Goal: Information Seeking & Learning: Find specific fact

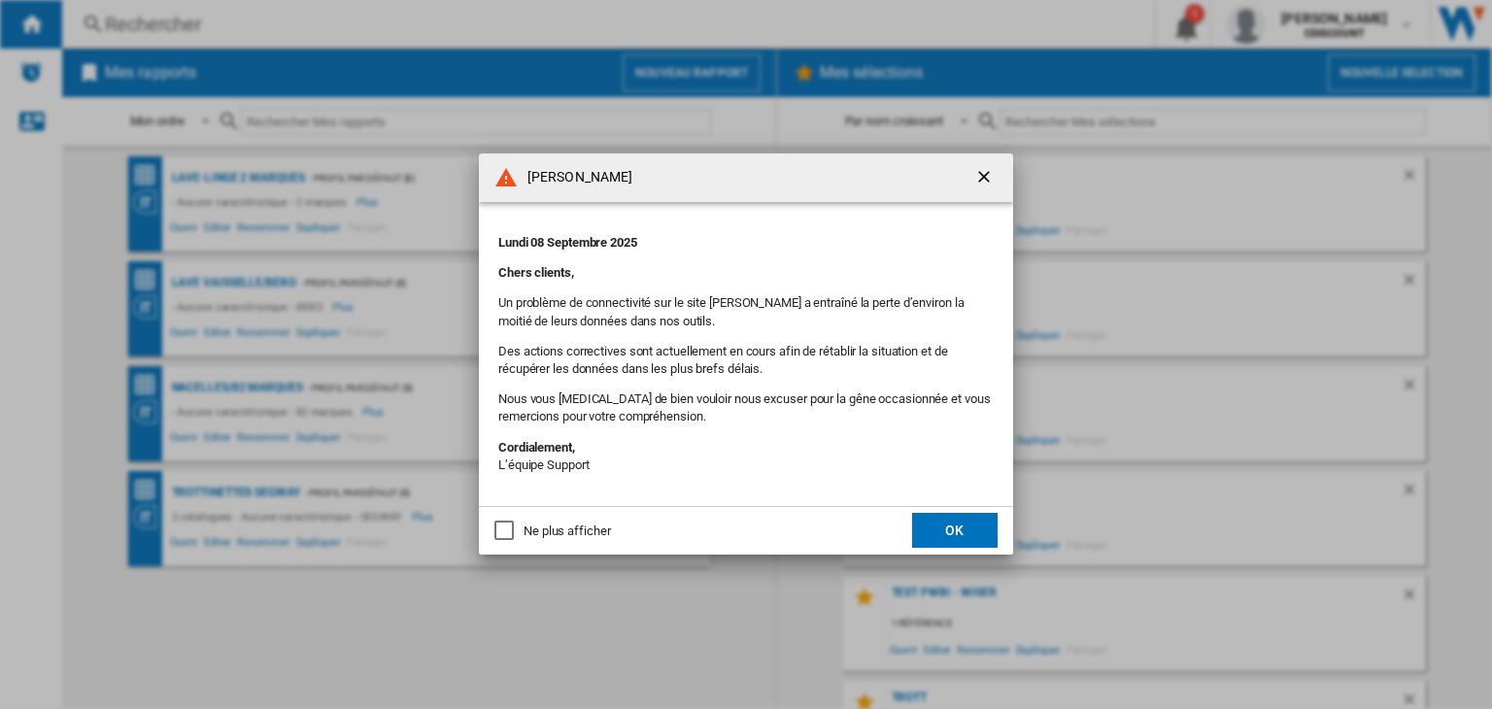
click at [959, 522] on button "OK" at bounding box center [955, 530] width 86 height 35
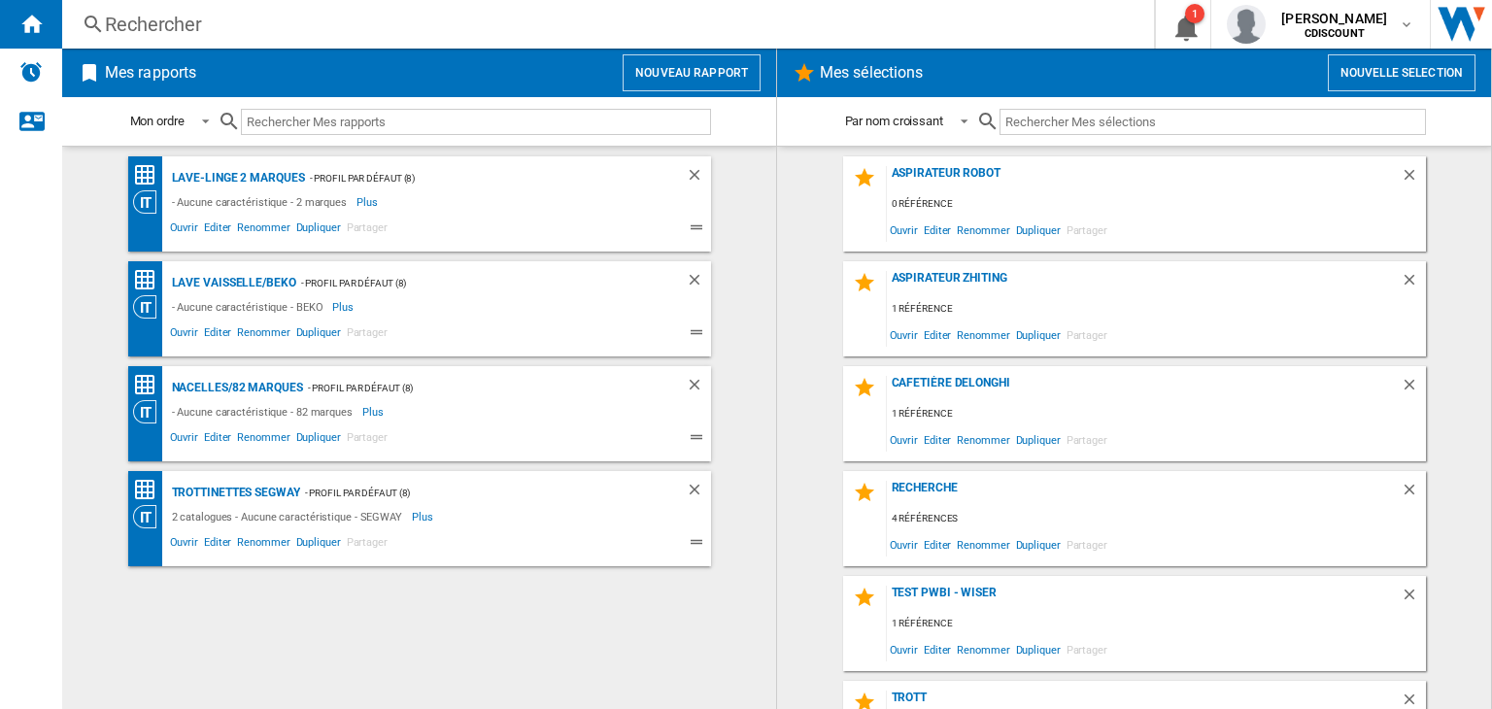
click at [153, 28] on div "Rechercher" at bounding box center [604, 24] width 999 height 27
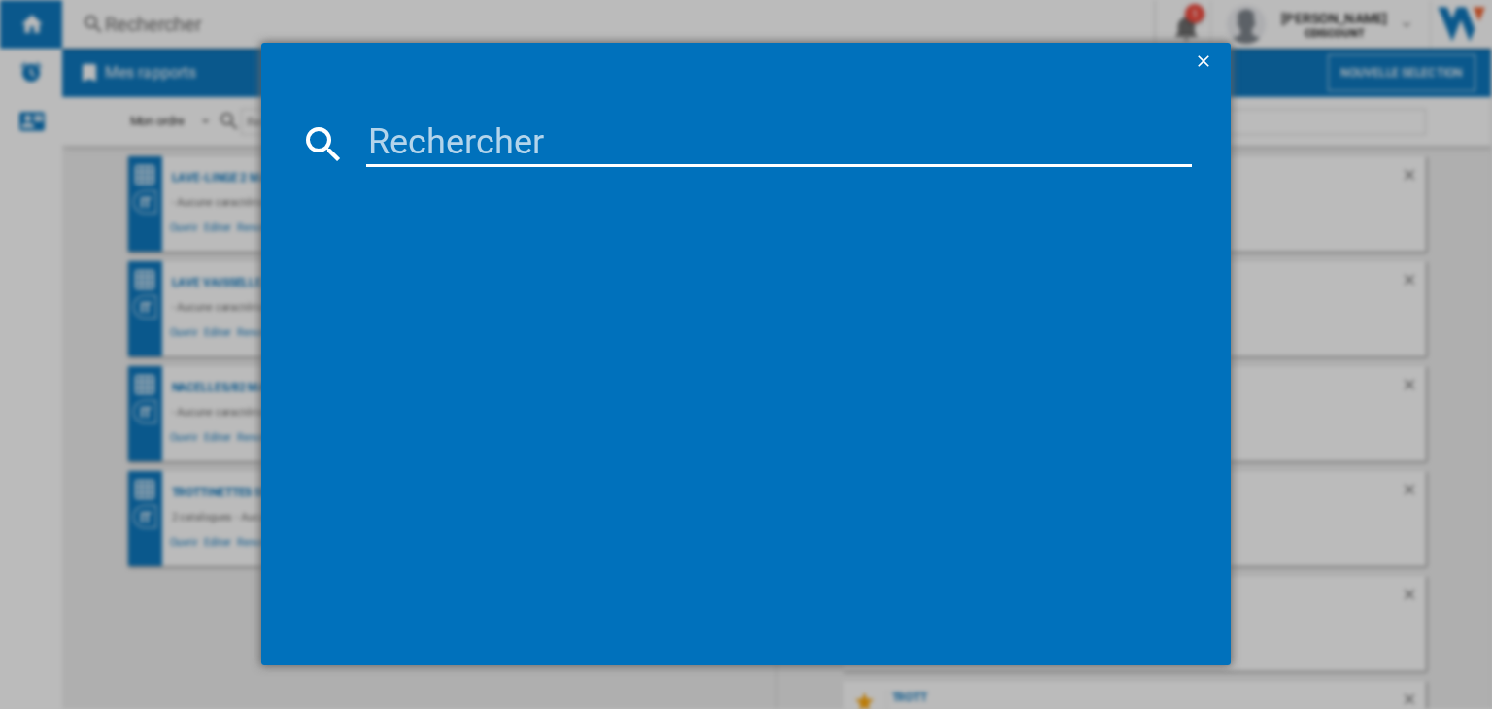
click at [36, 29] on div at bounding box center [746, 354] width 1492 height 708
click at [599, 127] on input at bounding box center [779, 143] width 826 height 47
paste input "x2vD9M2g"
type input "x2vD9M2g"
drag, startPoint x: 549, startPoint y: 164, endPoint x: 243, endPoint y: 141, distance: 307.0
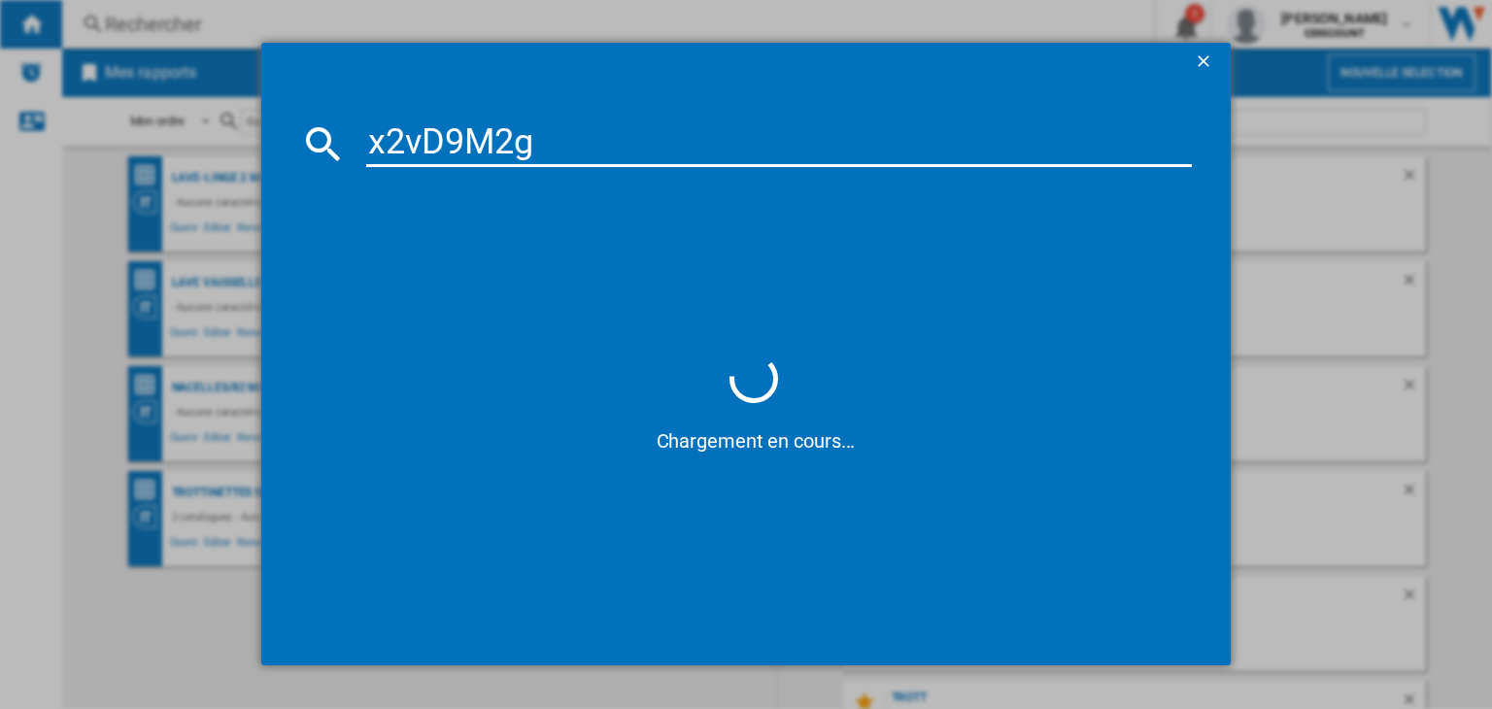
click at [243, 141] on div "x2vD9M2g Chargement en cours..." at bounding box center [746, 354] width 1492 height 708
click at [456, 148] on input at bounding box center [779, 143] width 826 height 47
paste input "BADABULLE EASYPLUS B002104 BLANC BLEU"
type input "BADABULLE EASYPLUS B002104 BLANC BLEU"
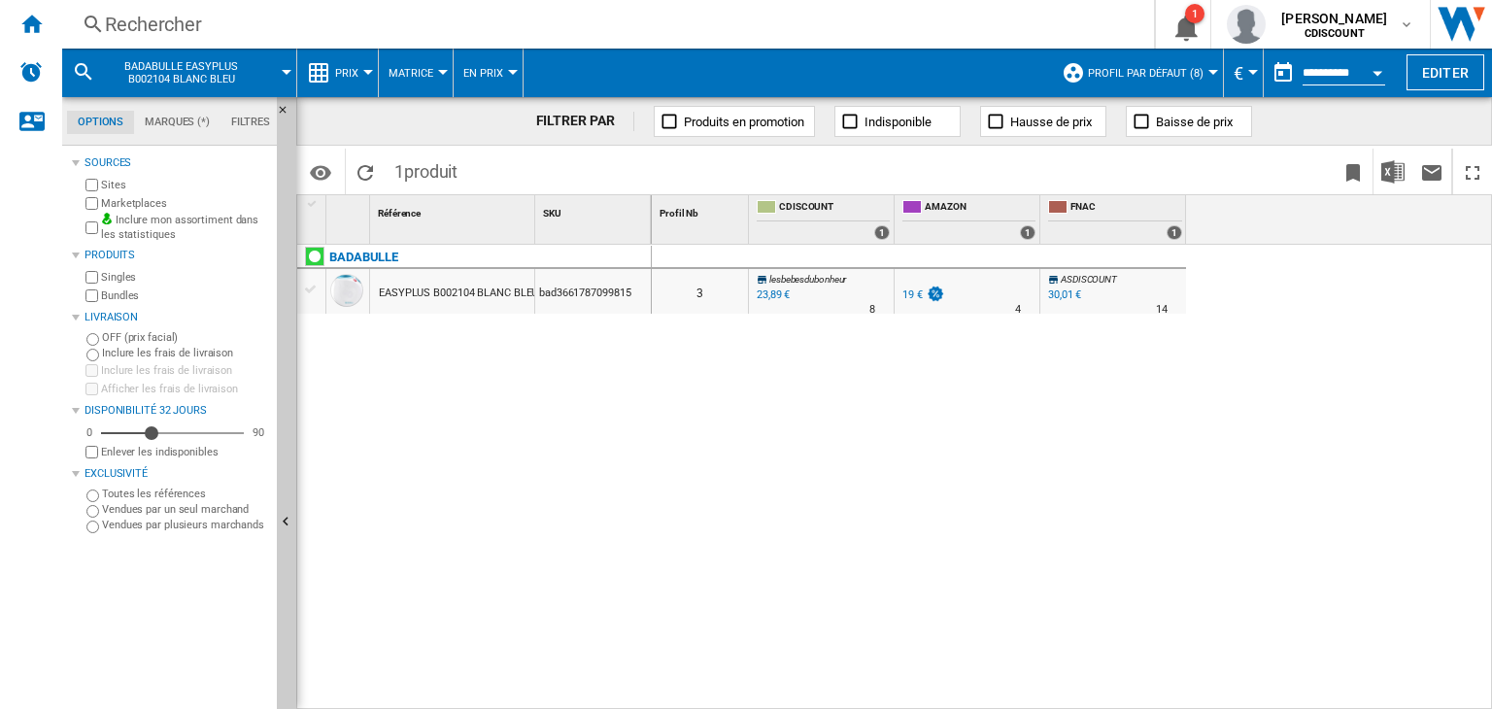
click at [97, 121] on md-tab-item "Options" at bounding box center [100, 122] width 67 height 23
click at [314, 291] on div at bounding box center [311, 289] width 20 height 17
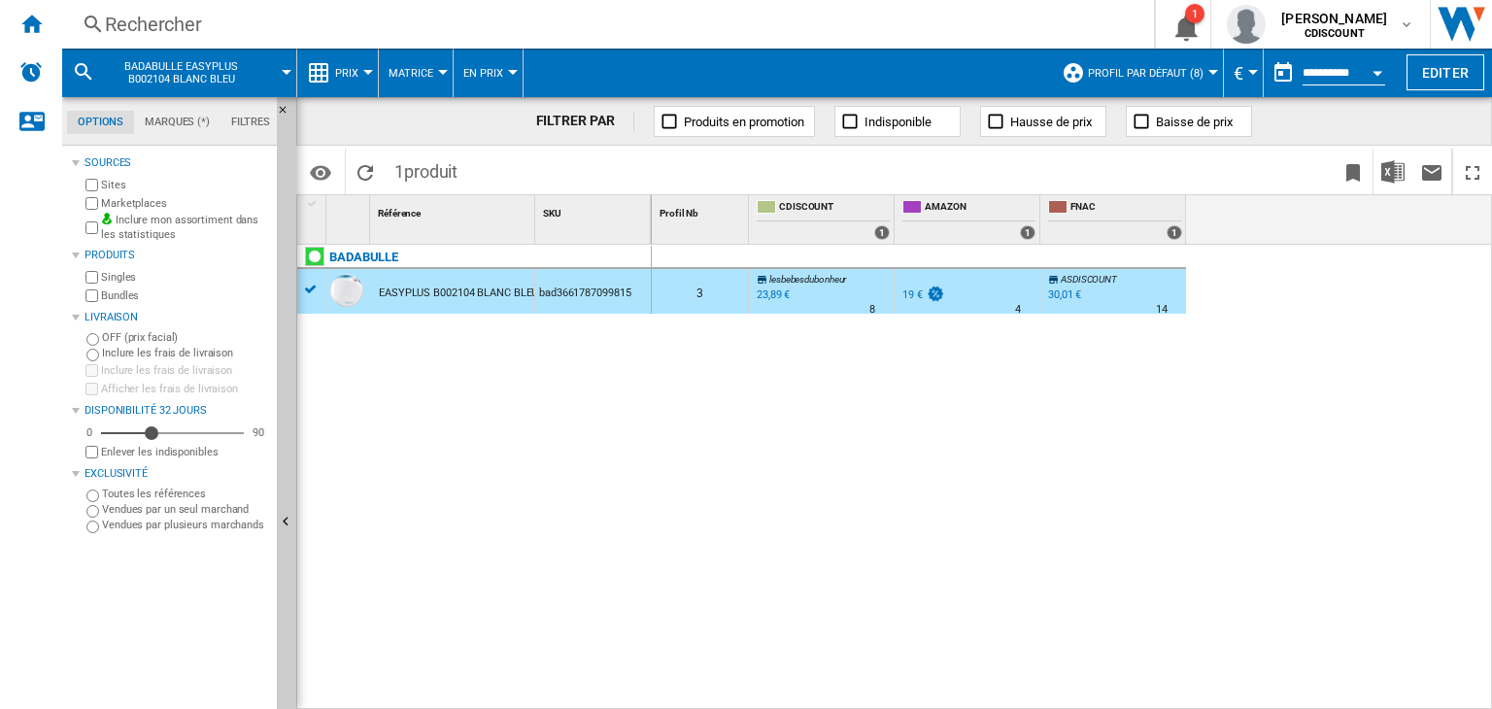
click at [435, 291] on div "EASYPLUS B002104 BLANC BLEU" at bounding box center [458, 293] width 159 height 45
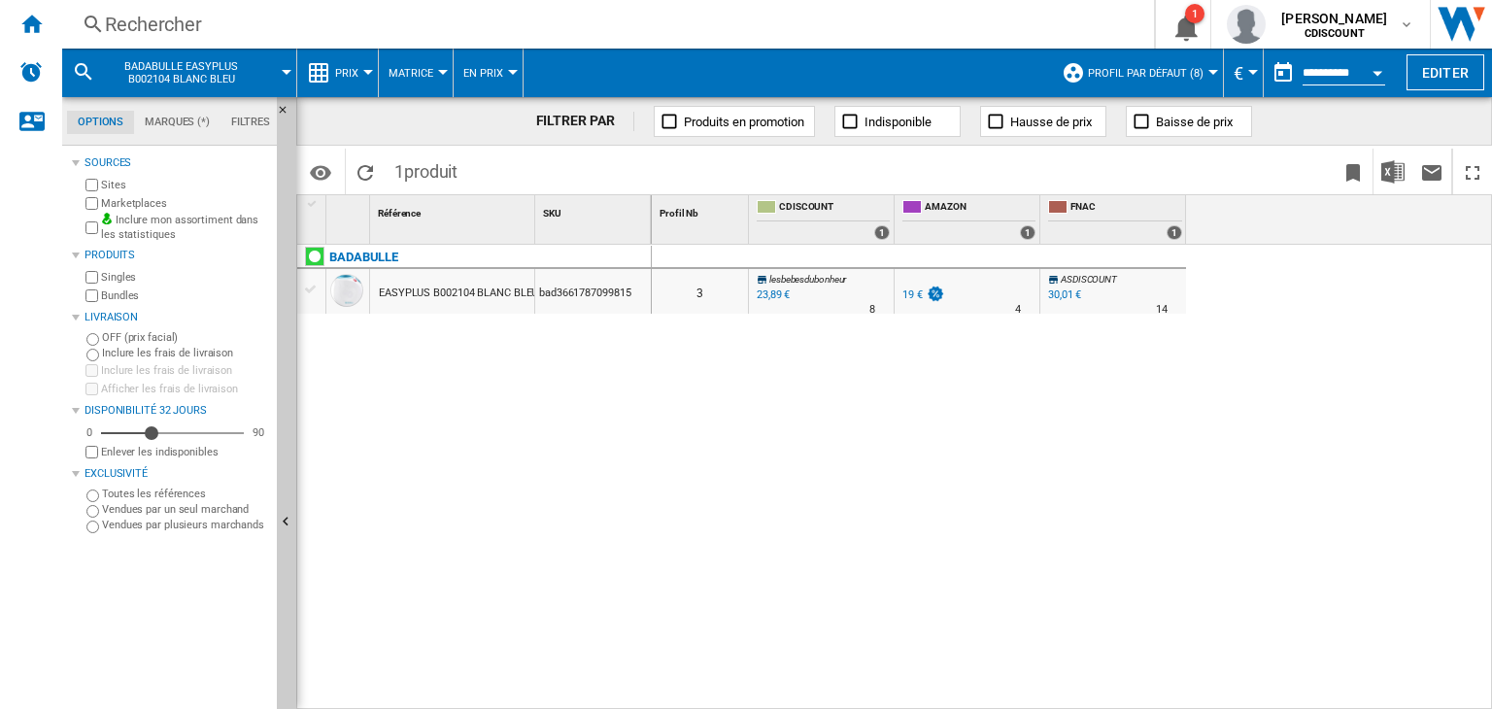
click at [314, 289] on div at bounding box center [311, 289] width 20 height 17
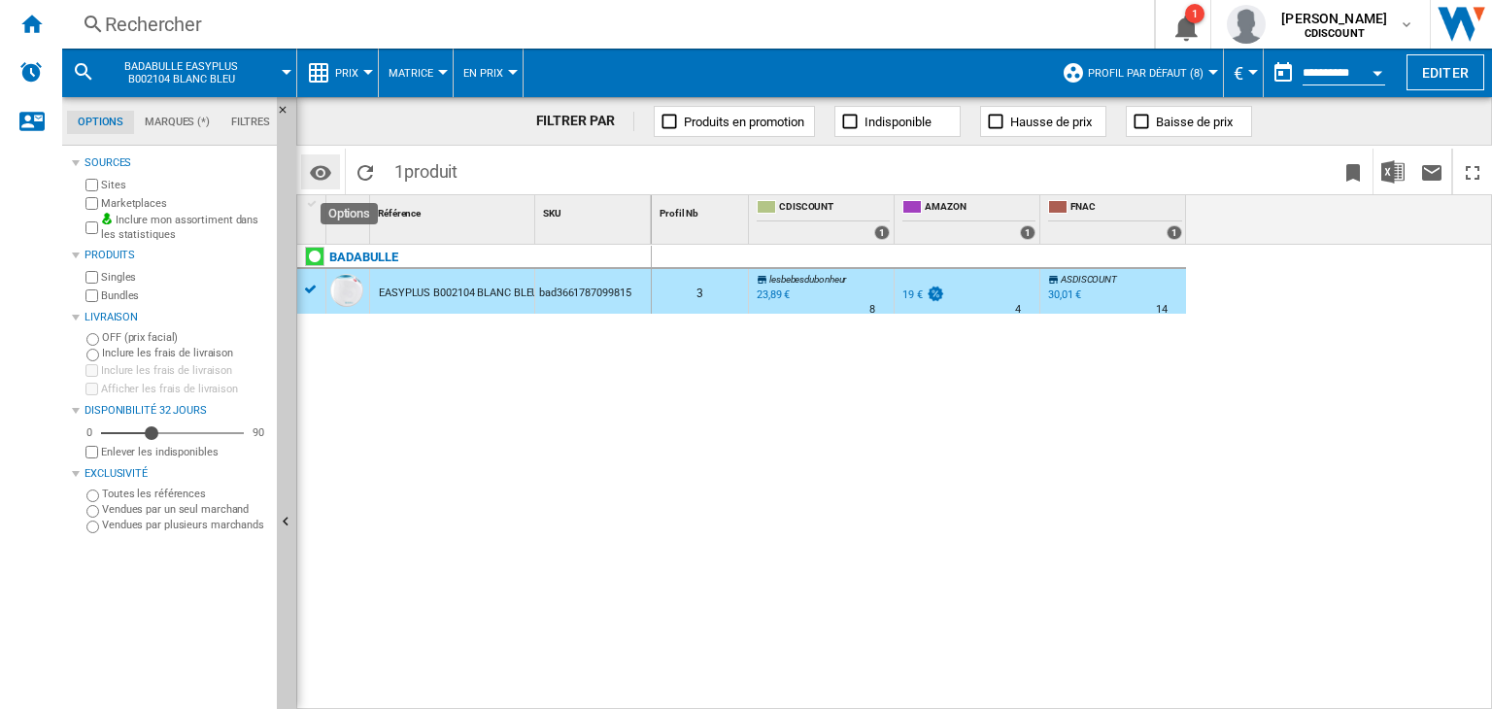
click at [315, 173] on md-icon "Options" at bounding box center [320, 172] width 23 height 23
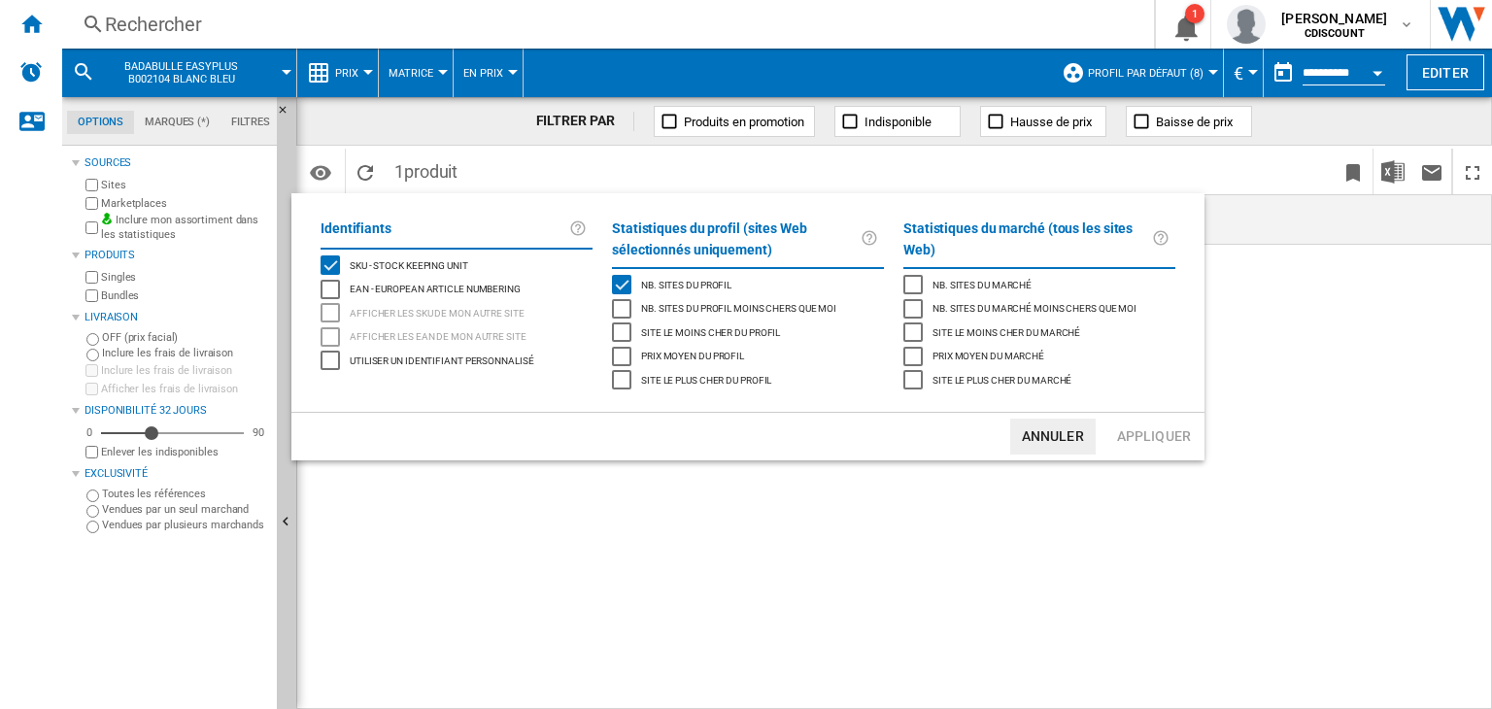
click at [1057, 440] on button "Annuler" at bounding box center [1054, 437] width 86 height 36
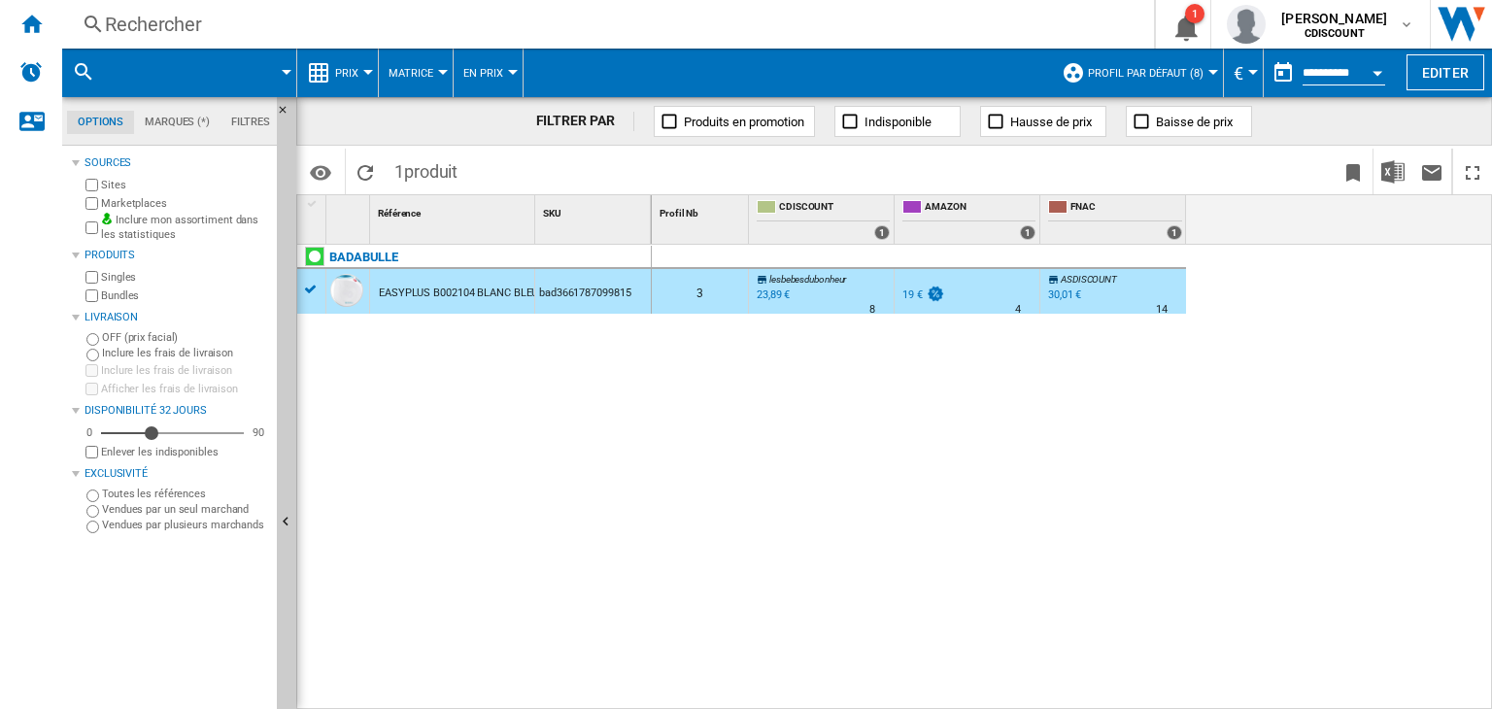
click at [668, 518] on div "0 3 lesbebesdubonheur 0.0 % 23,89 € % N/A 8 lesbebesdubonheur FR AMAZON -20.5 %…" at bounding box center [1072, 478] width 841 height 466
click at [785, 284] on span "lesbebesdubonheur" at bounding box center [808, 279] width 77 height 11
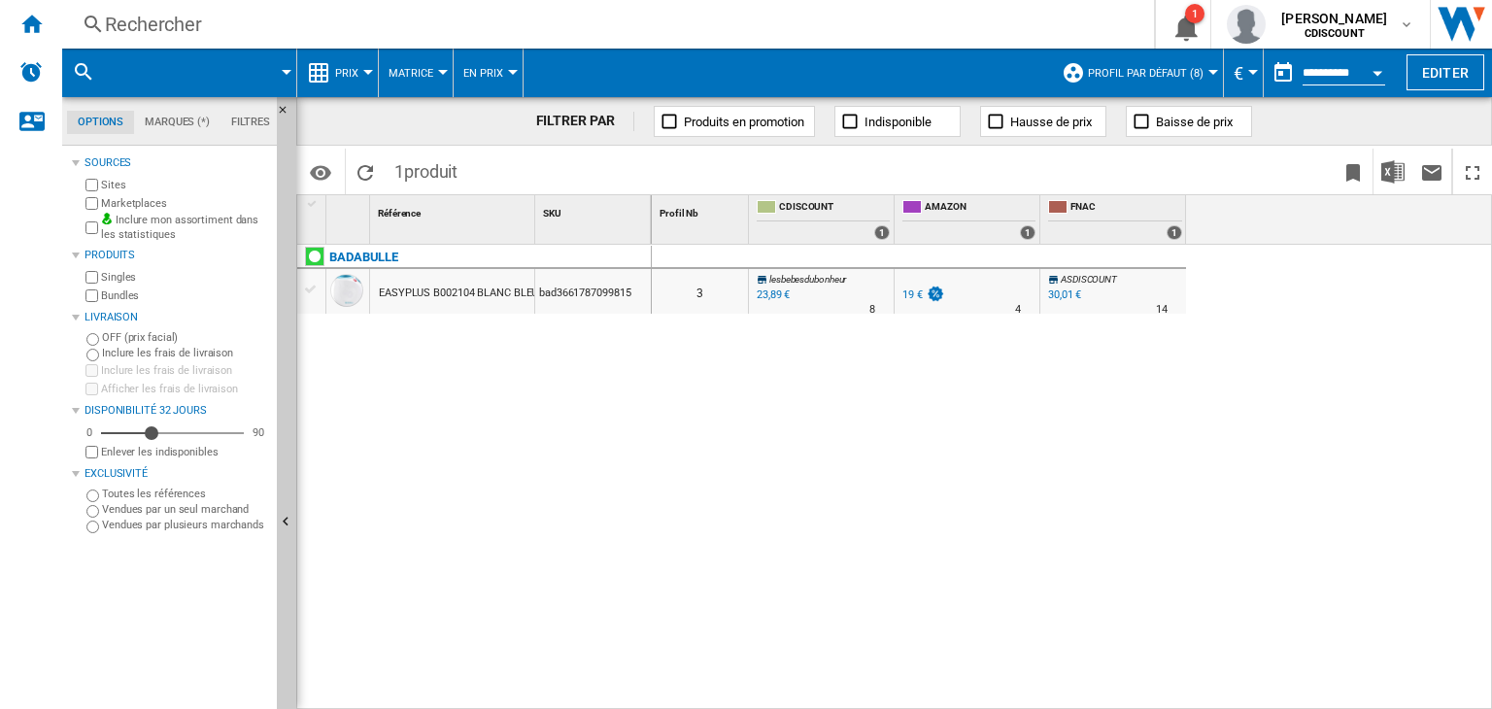
click at [1017, 309] on div "4" at bounding box center [1018, 309] width 6 height 19
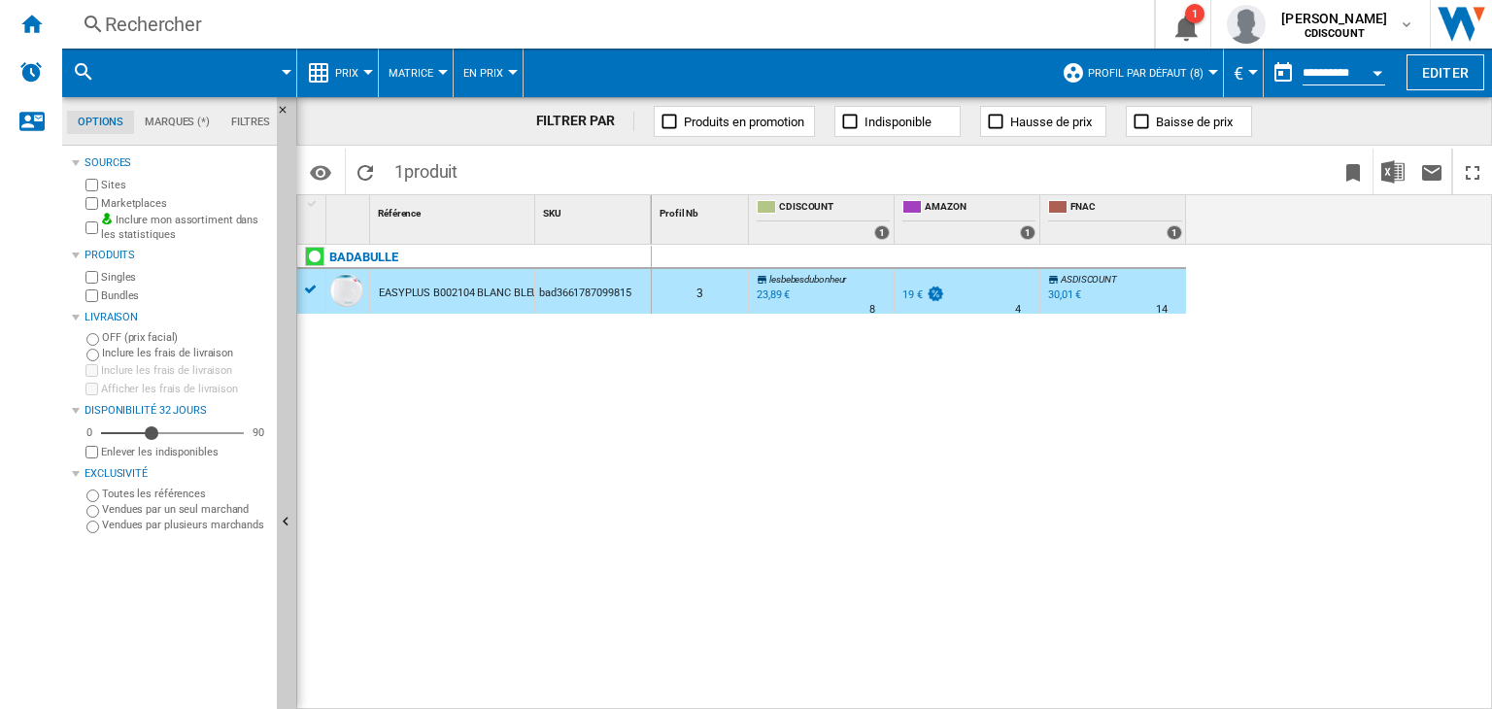
click at [349, 69] on span "Prix" at bounding box center [346, 73] width 23 height 13
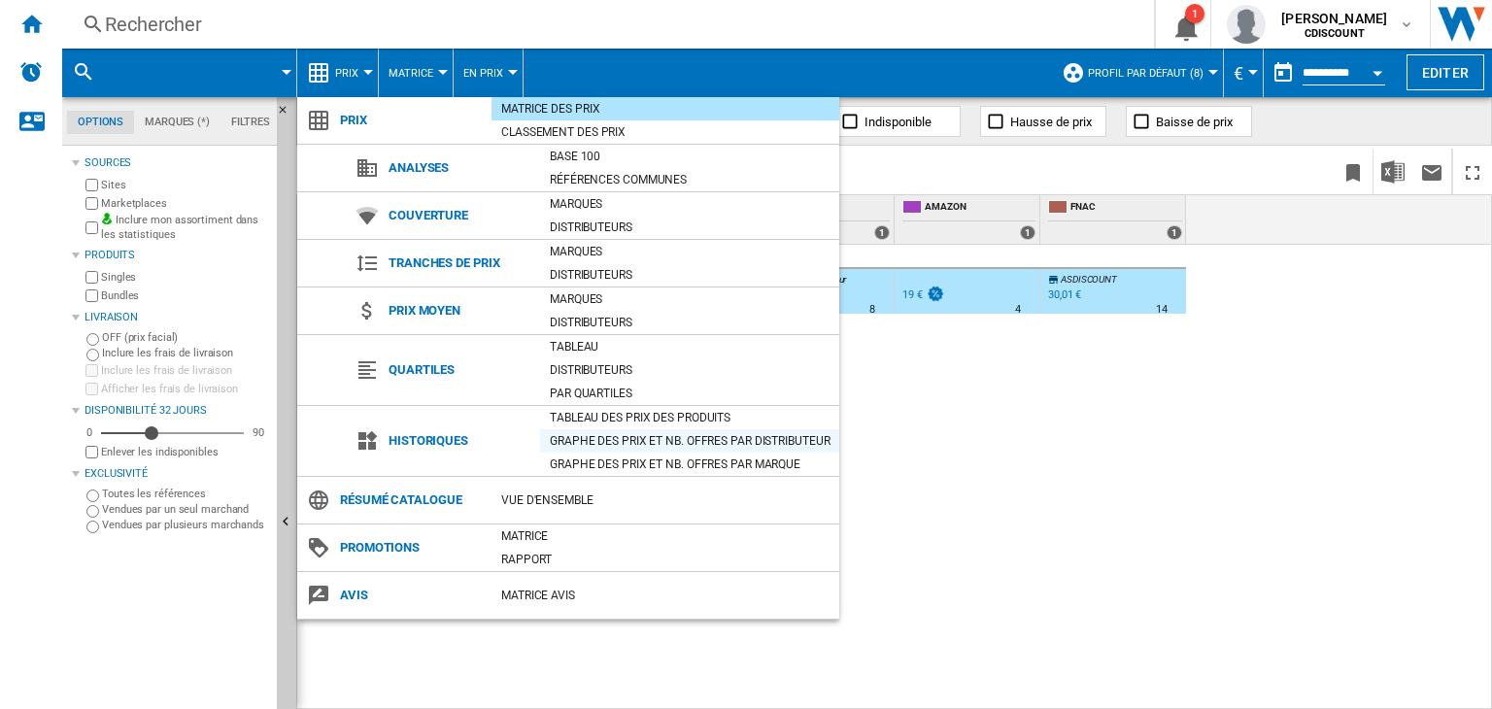
click at [626, 436] on div "Graphe des prix et nb. offres par distributeur" at bounding box center [689, 440] width 299 height 19
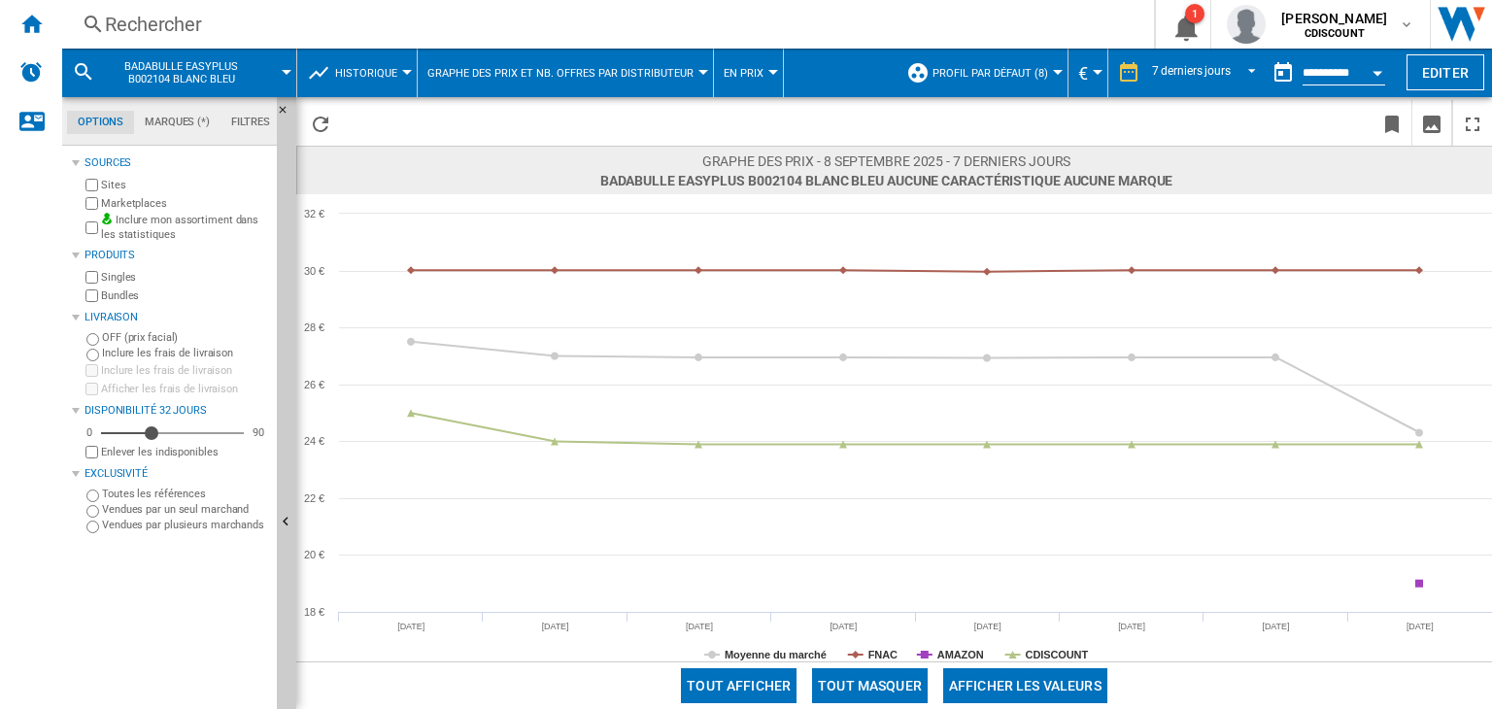
click at [161, 79] on span "BADABULLE EASYPLUS B002104 BLANC BLEU" at bounding box center [181, 72] width 156 height 25
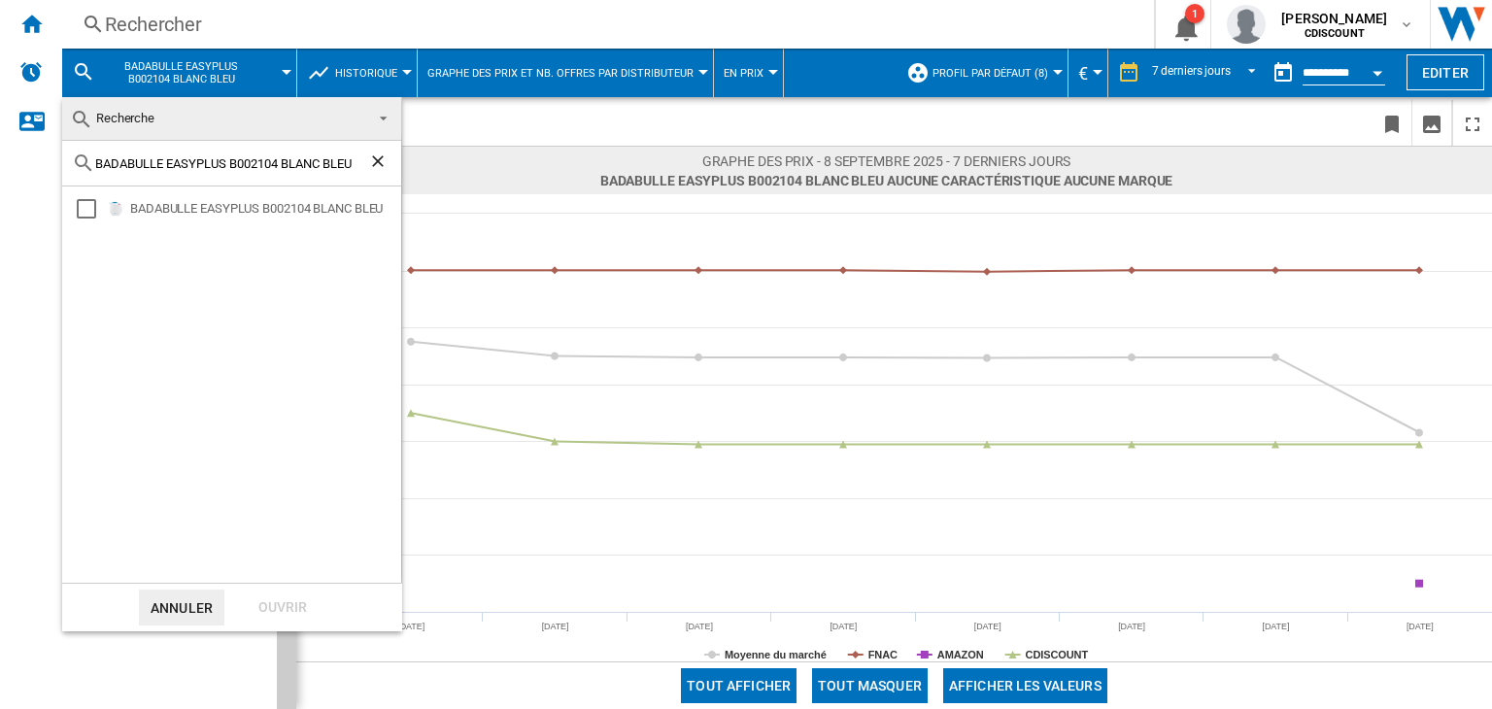
click at [78, 69] on md-backdrop at bounding box center [746, 354] width 1492 height 709
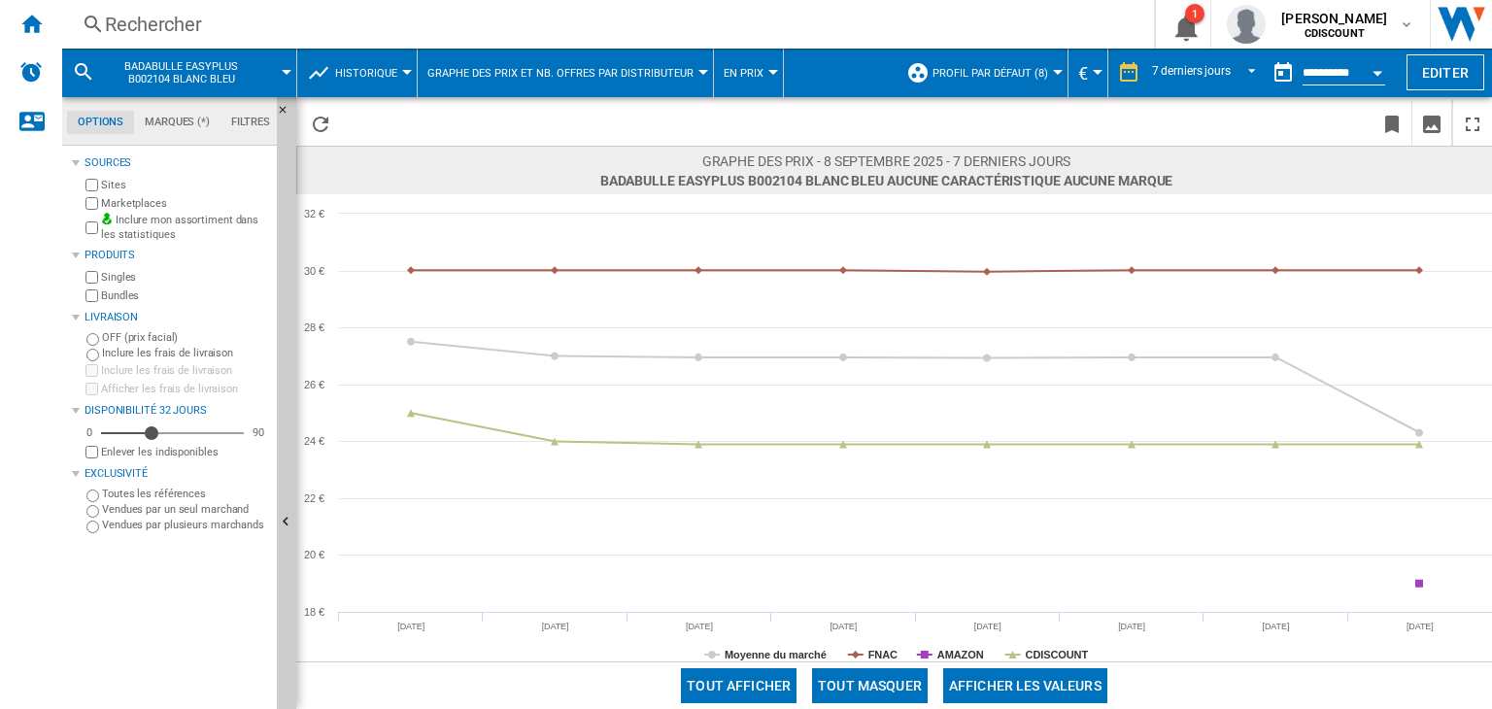
click at [78, 69] on md-icon at bounding box center [83, 71] width 23 height 23
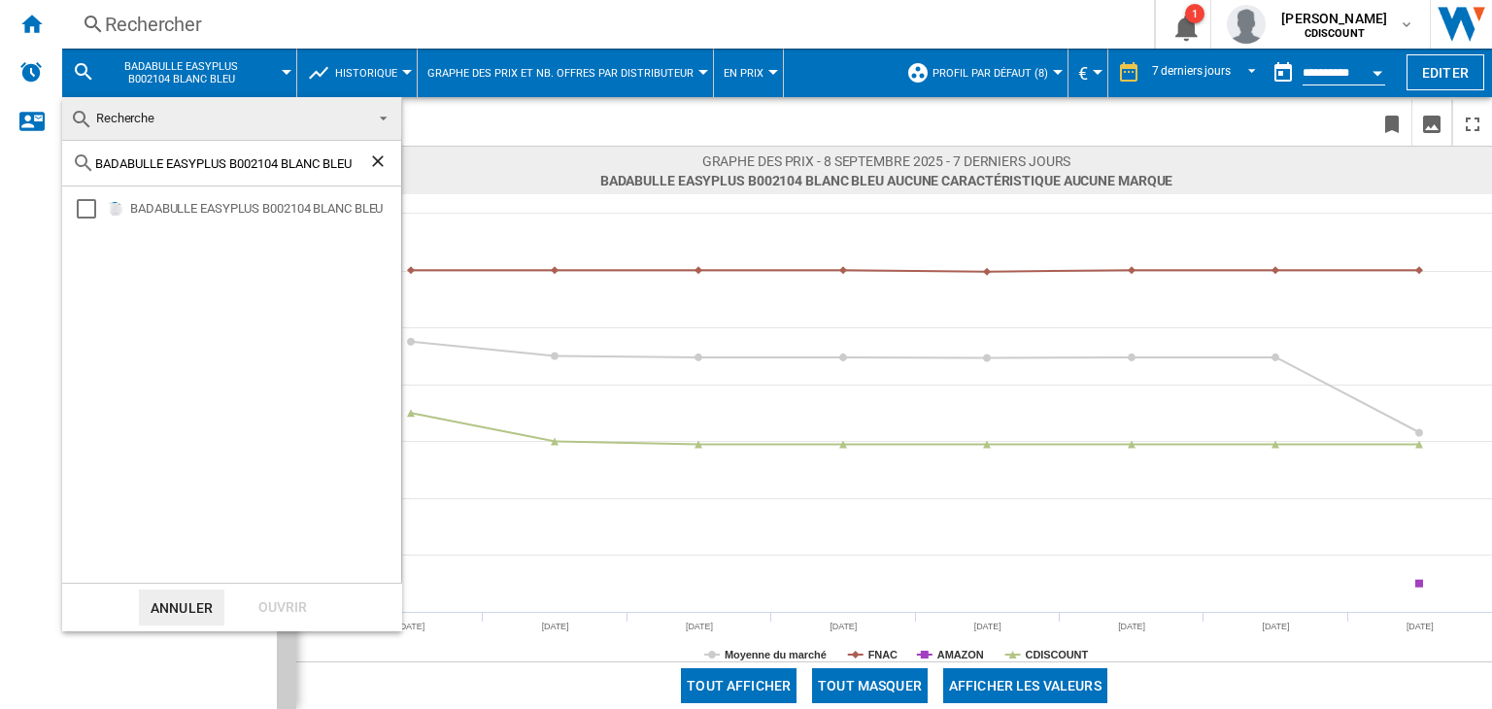
click at [170, 114] on span "Recherche" at bounding box center [216, 118] width 292 height 27
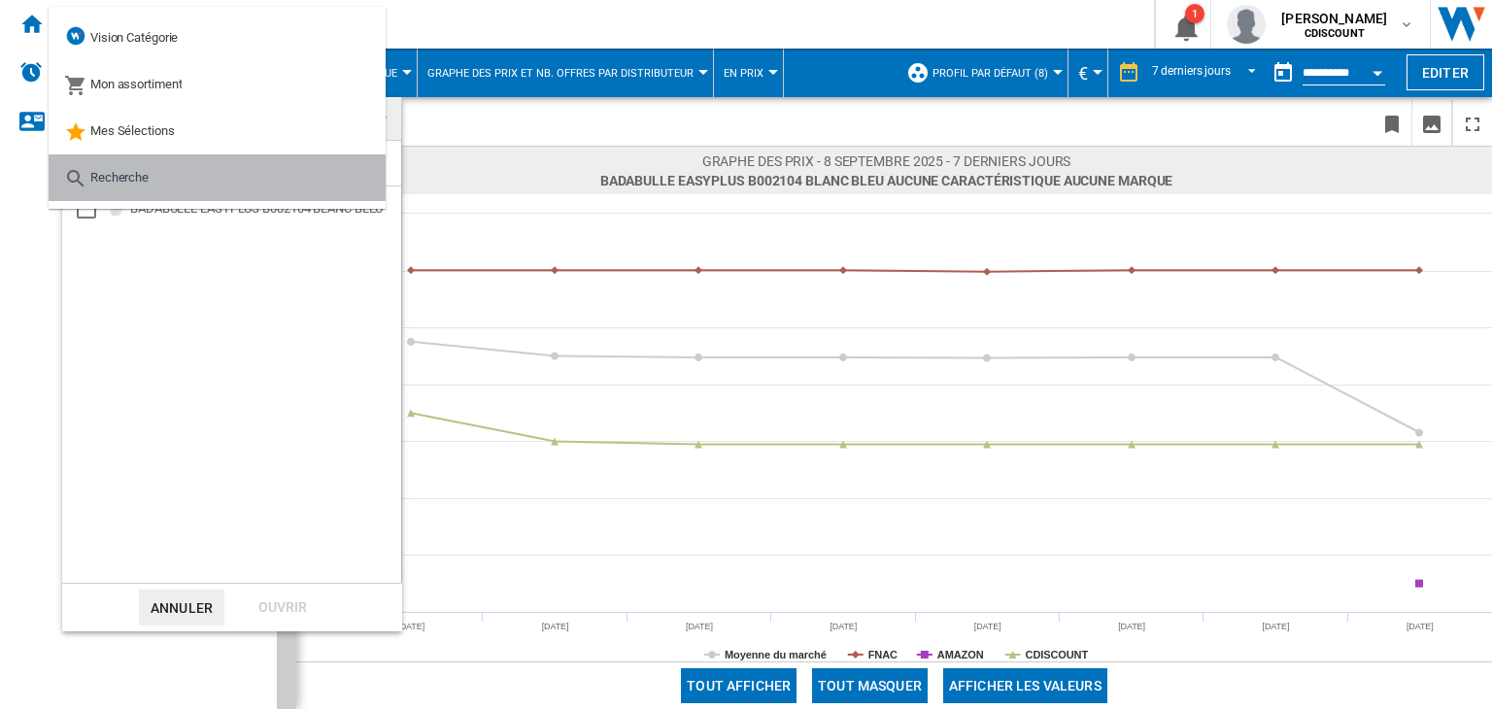
click at [154, 166] on md-option "Recherche" at bounding box center [217, 177] width 337 height 47
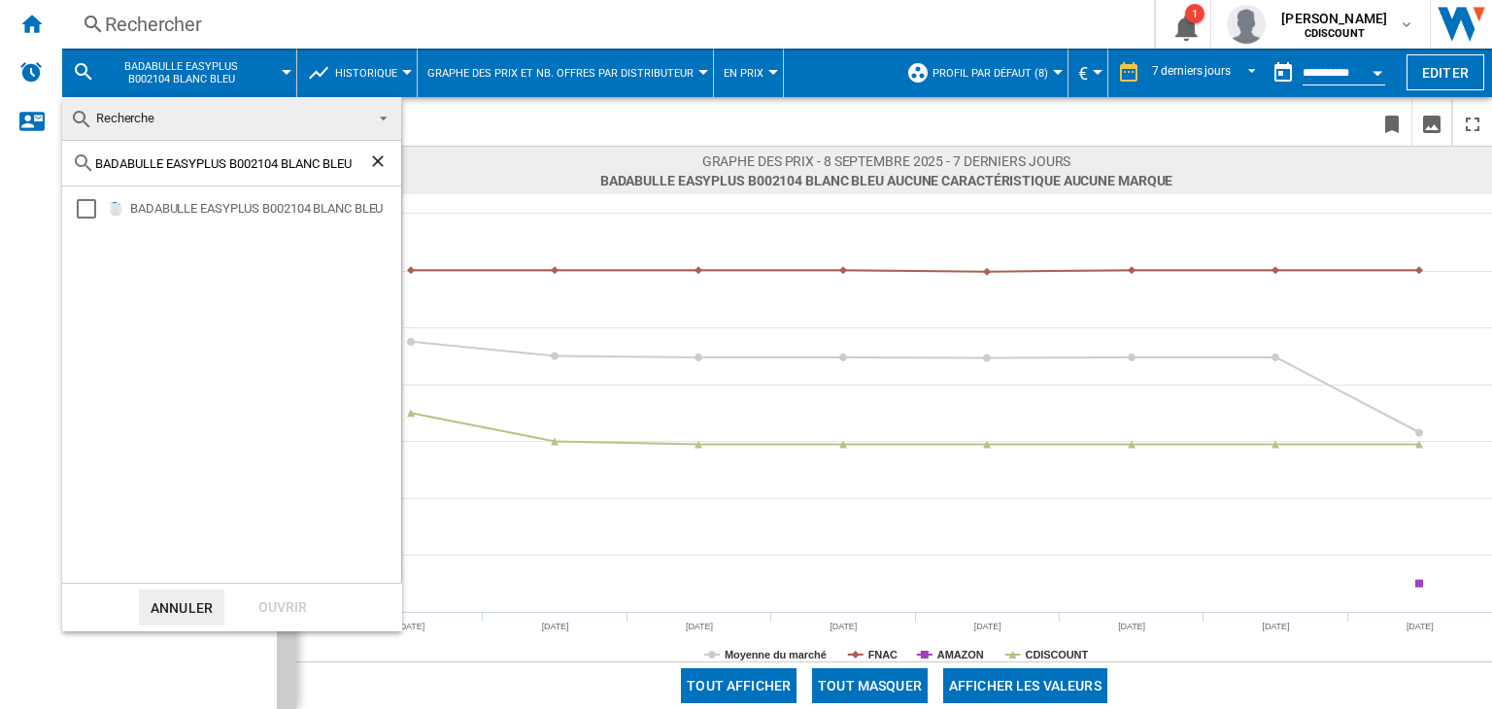
click at [144, 124] on span "Recherche" at bounding box center [125, 118] width 58 height 15
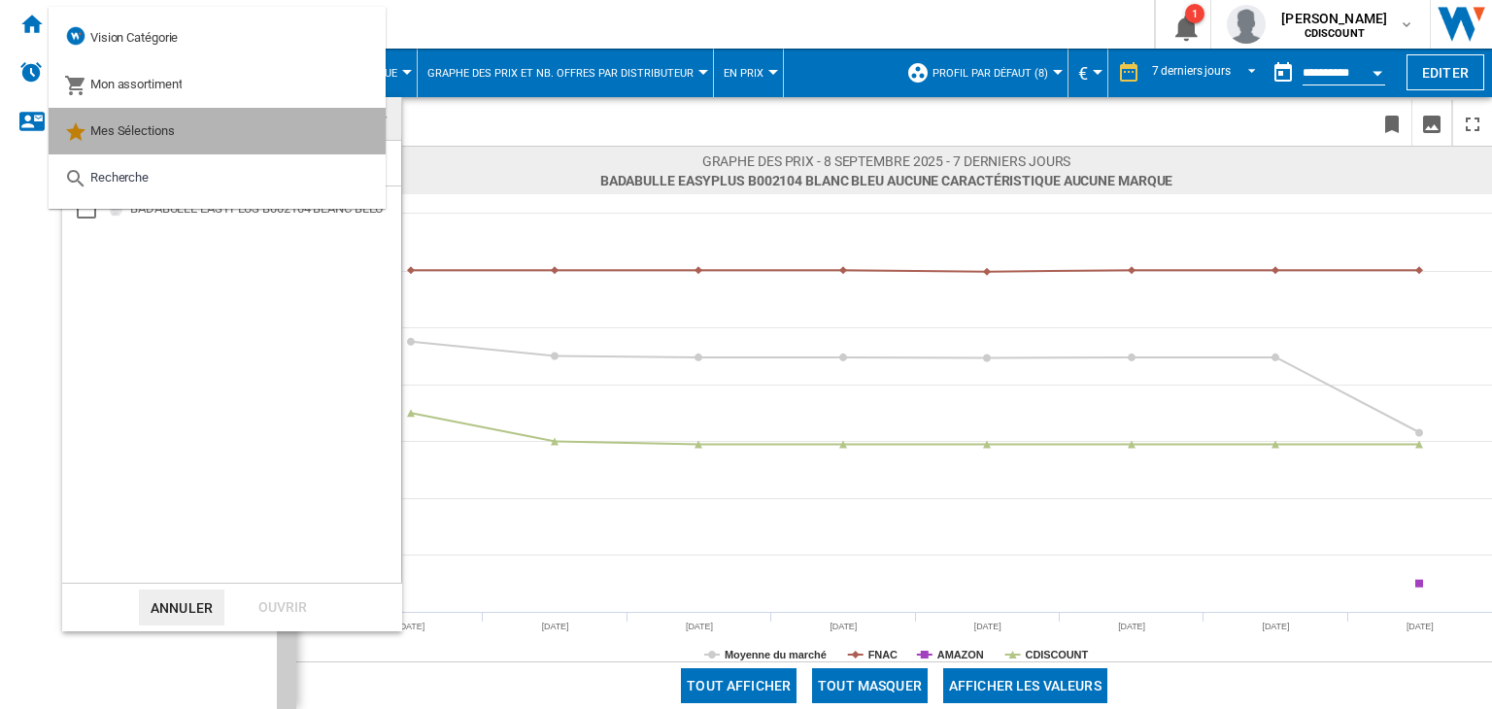
click at [144, 124] on span "Mes Sélections" at bounding box center [132, 130] width 85 height 15
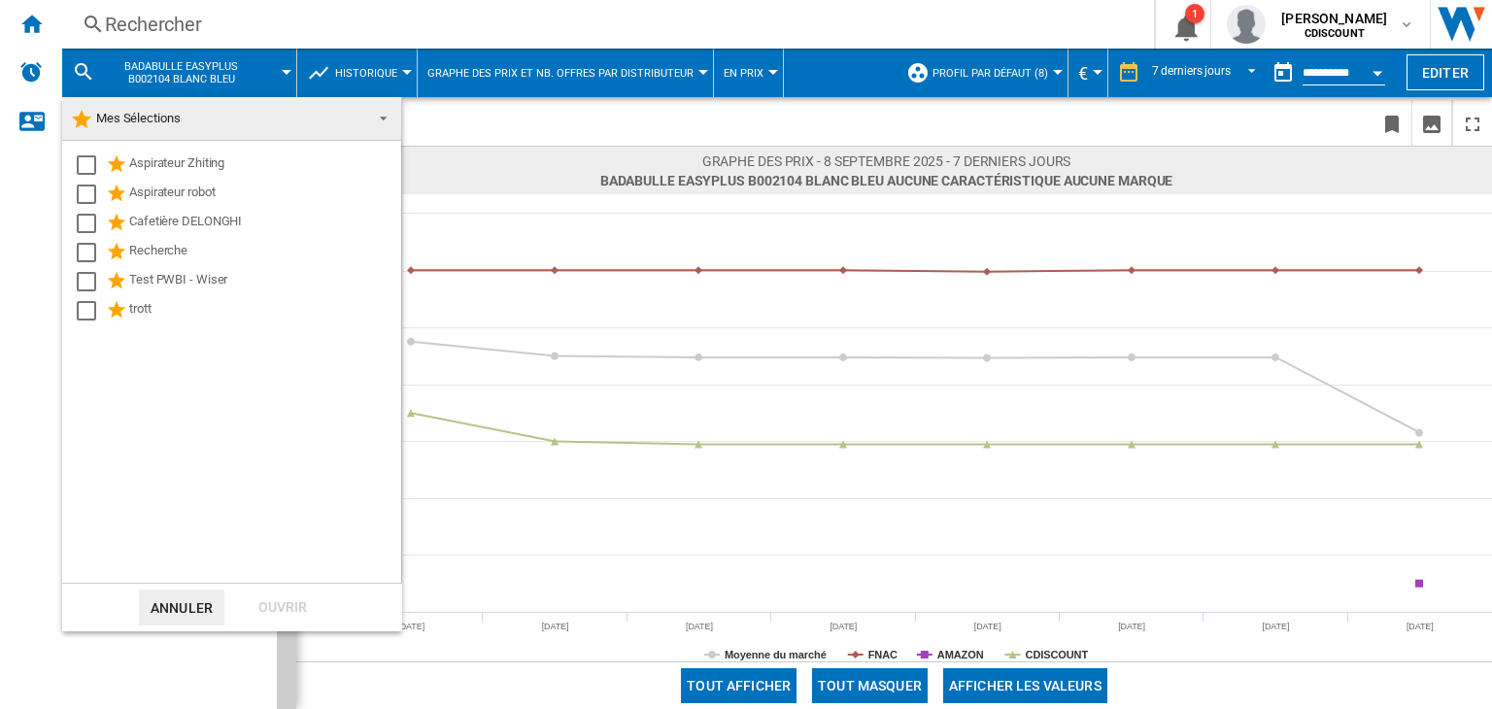
click at [97, 73] on md-backdrop at bounding box center [746, 354] width 1492 height 709
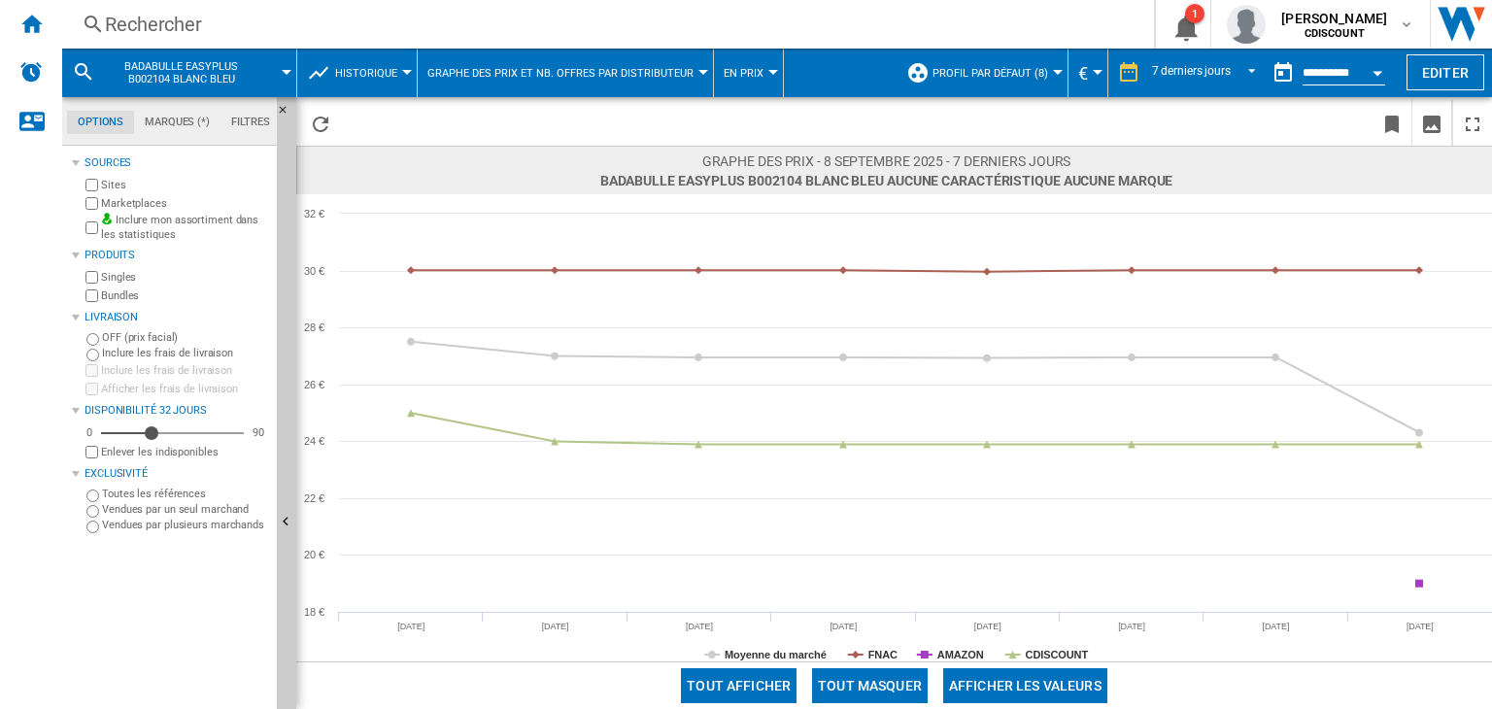
click at [171, 75] on span "BADABULLE EASYPLUS B002104 BLANC BLEU" at bounding box center [181, 72] width 156 height 25
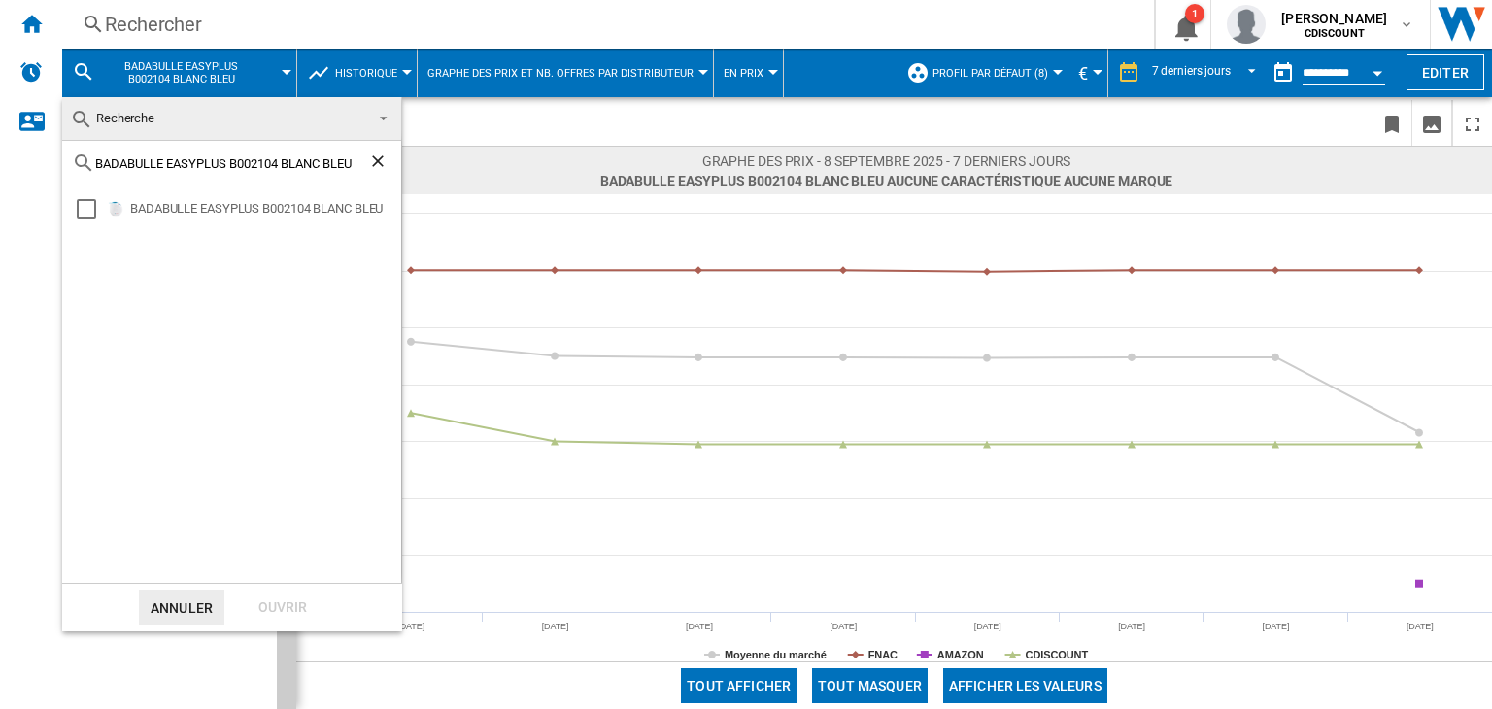
click at [149, 119] on span "Recherche" at bounding box center [125, 118] width 58 height 15
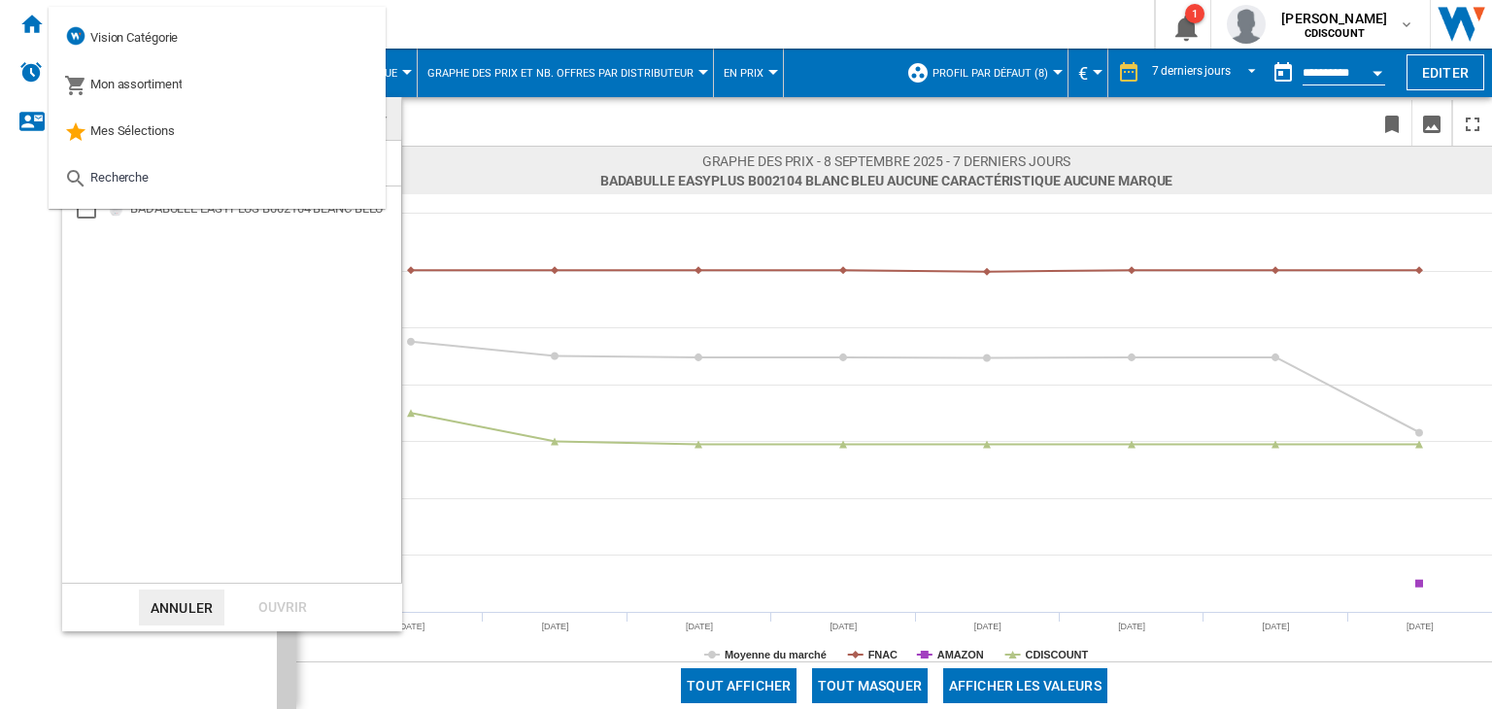
click at [469, 32] on md-backdrop at bounding box center [746, 354] width 1492 height 709
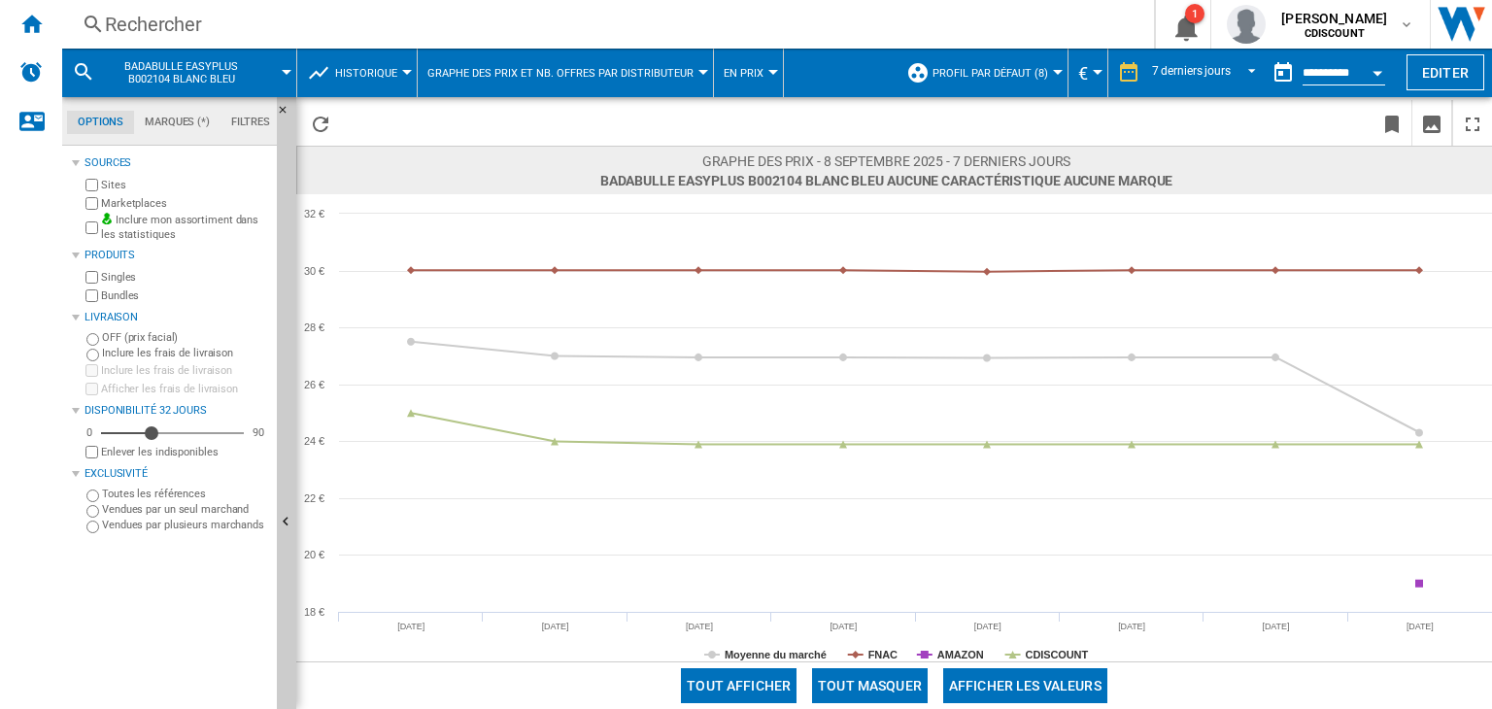
click at [217, 31] on div "Rechercher" at bounding box center [604, 24] width 999 height 27
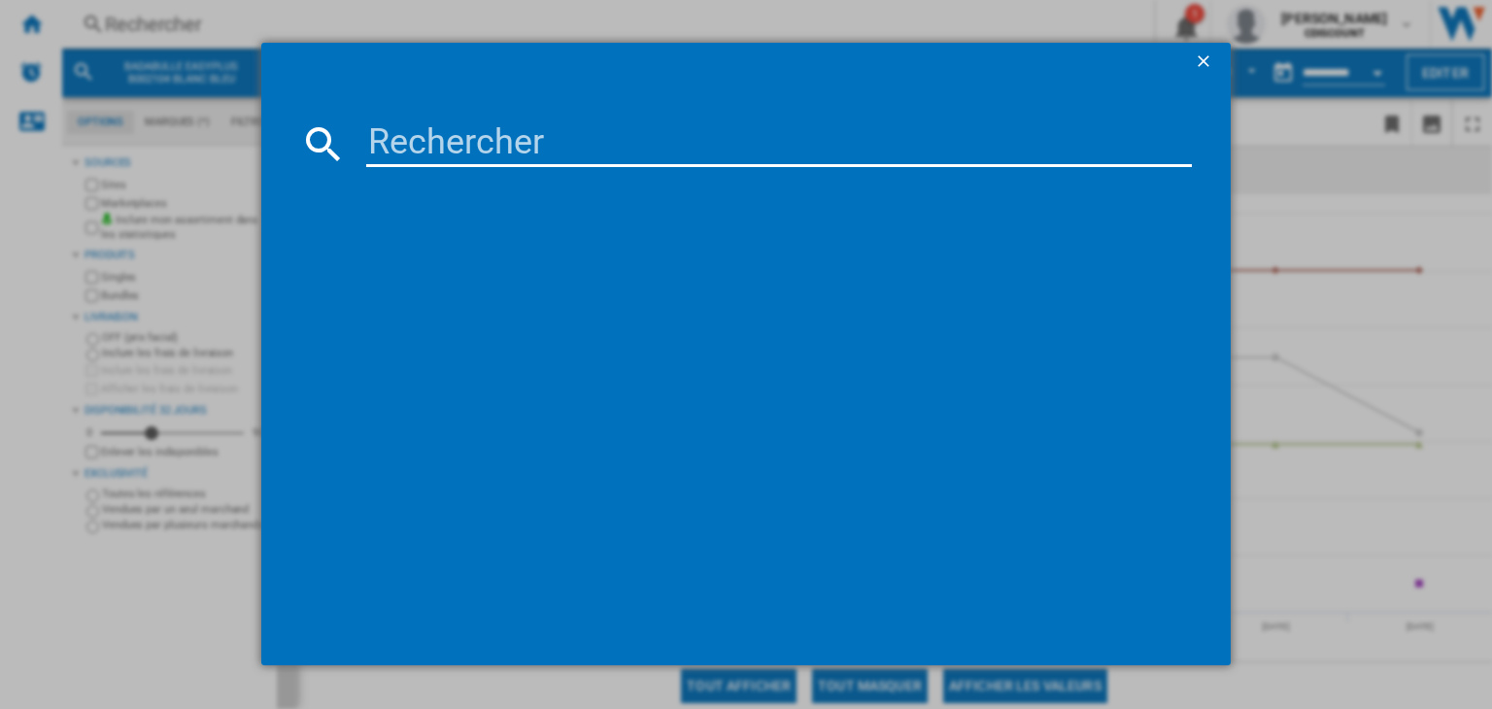
click at [127, 23] on div at bounding box center [746, 354] width 1492 height 708
click at [497, 137] on input at bounding box center [779, 143] width 826 height 47
paste input "HAUCK FEED ME NOIR"
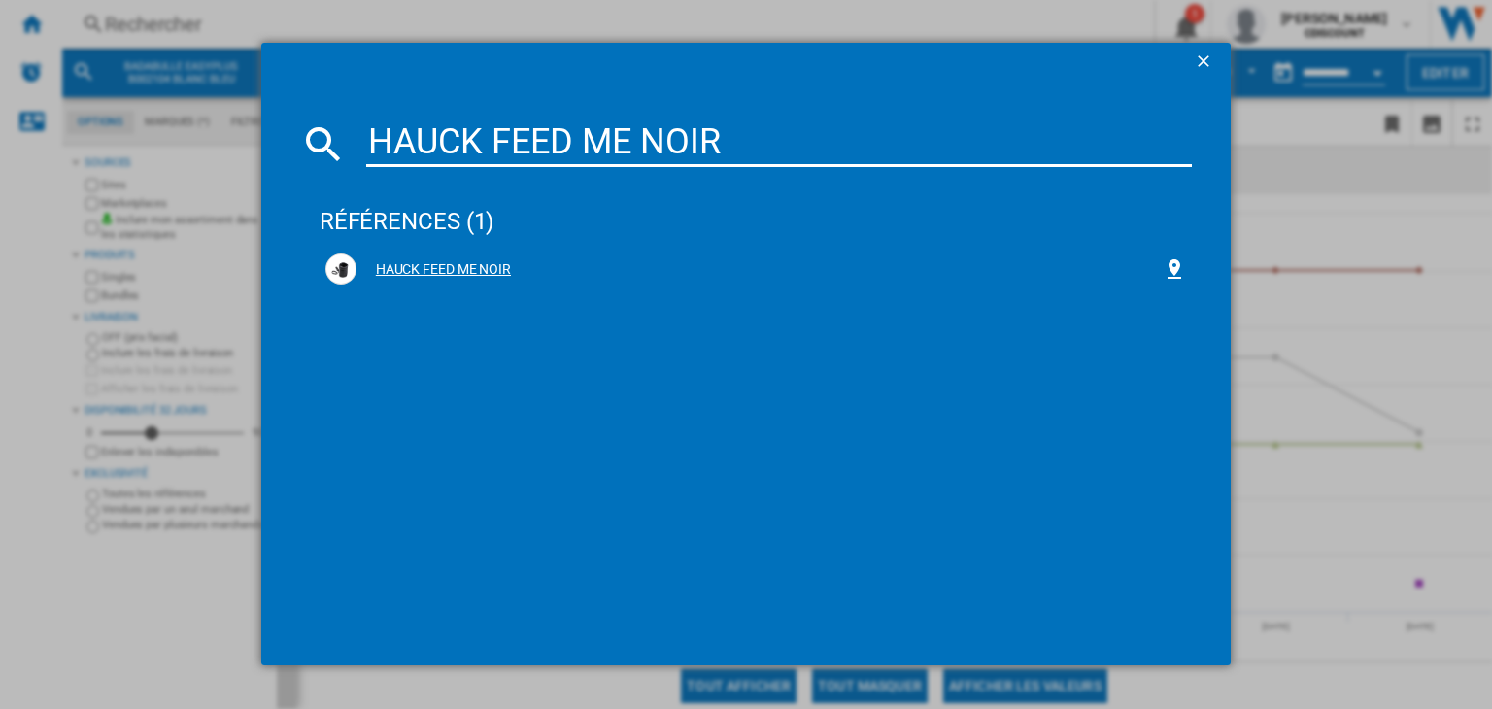
type input "HAUCK FEED ME NOIR"
click at [473, 270] on div "HAUCK FEED ME NOIR" at bounding box center [760, 269] width 806 height 19
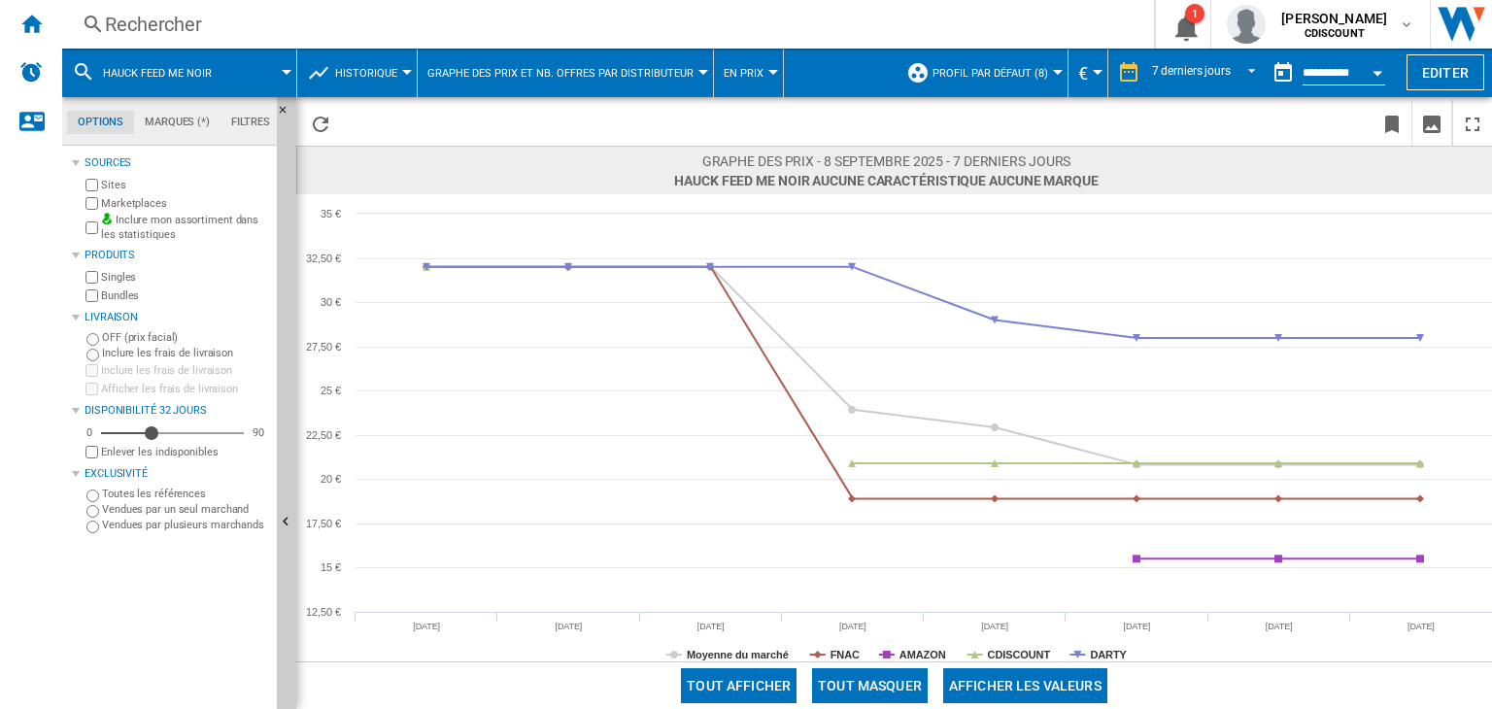
click at [194, 21] on div "Rechercher" at bounding box center [604, 24] width 999 height 27
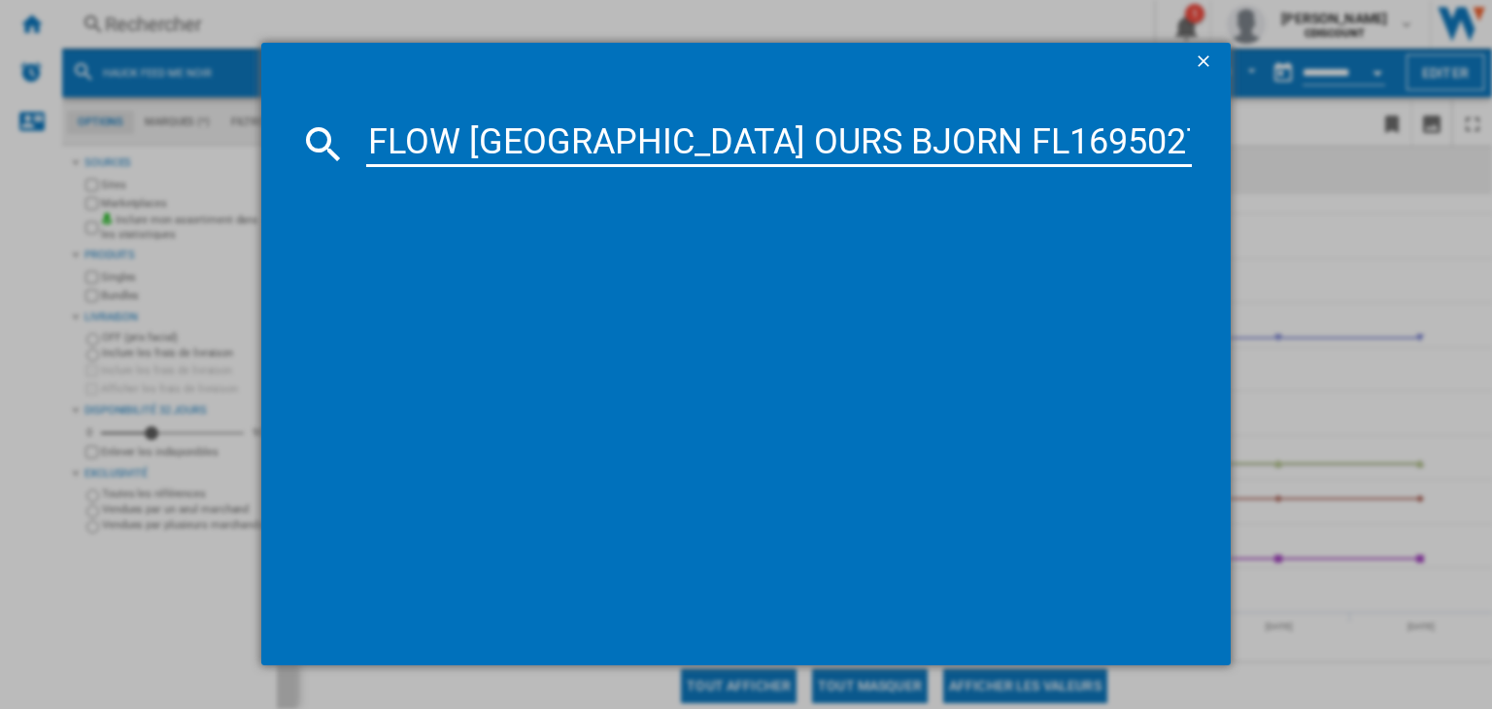
scroll to position [0, 13]
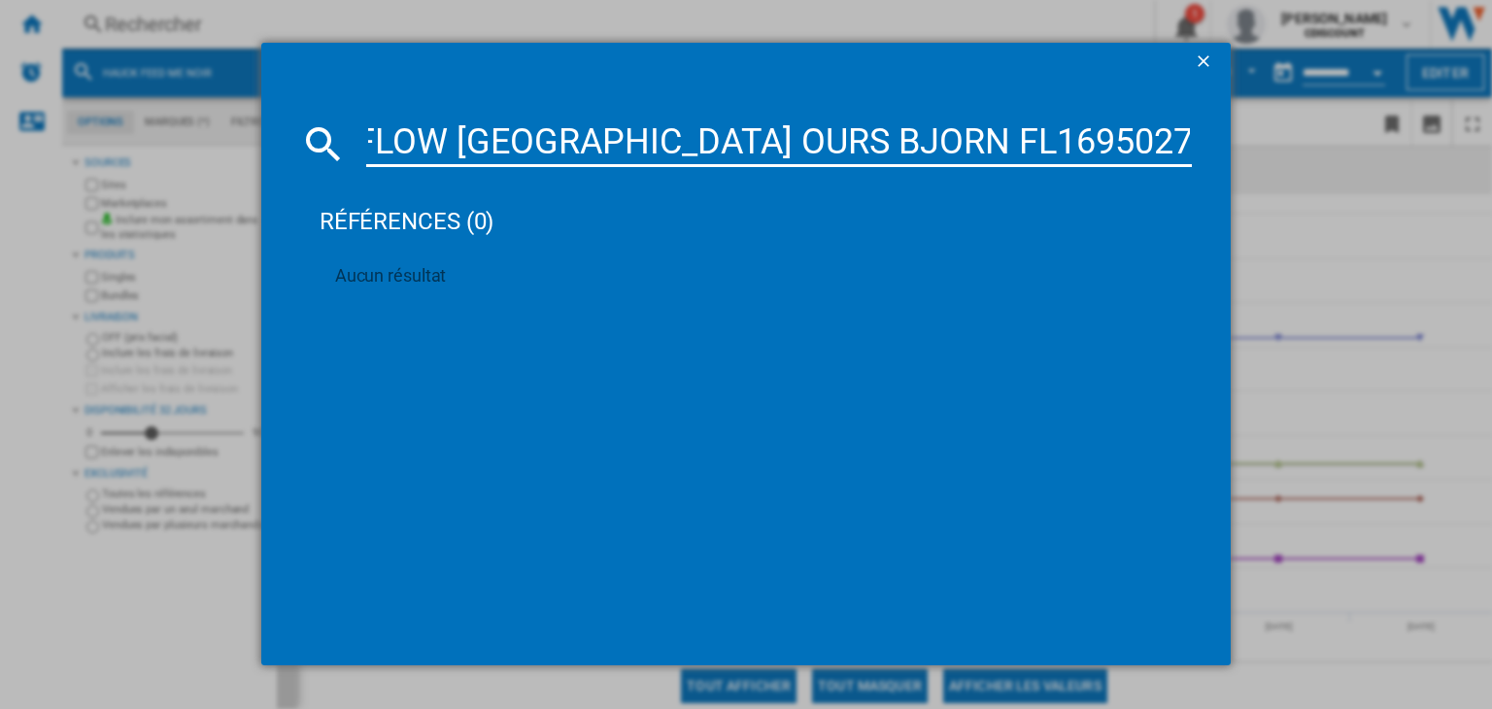
type input "FLOW [GEOGRAPHIC_DATA] OURS BJORN FL1695027 BLANC"
click at [1202, 53] on ng-md-icon "getI18NText('BUTTONS.CLOSE_DIALOG')" at bounding box center [1205, 62] width 23 height 23
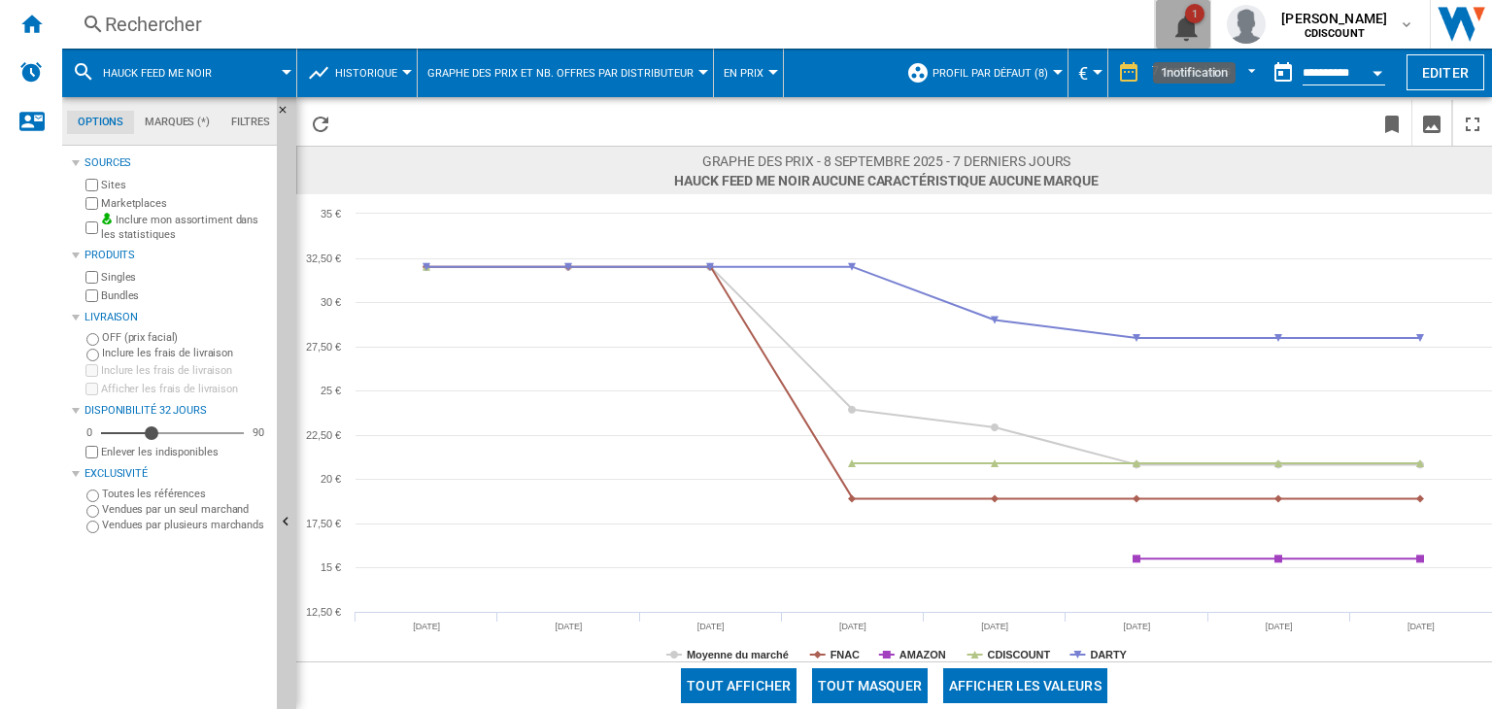
click at [1199, 13] on div "1" at bounding box center [1194, 13] width 19 height 19
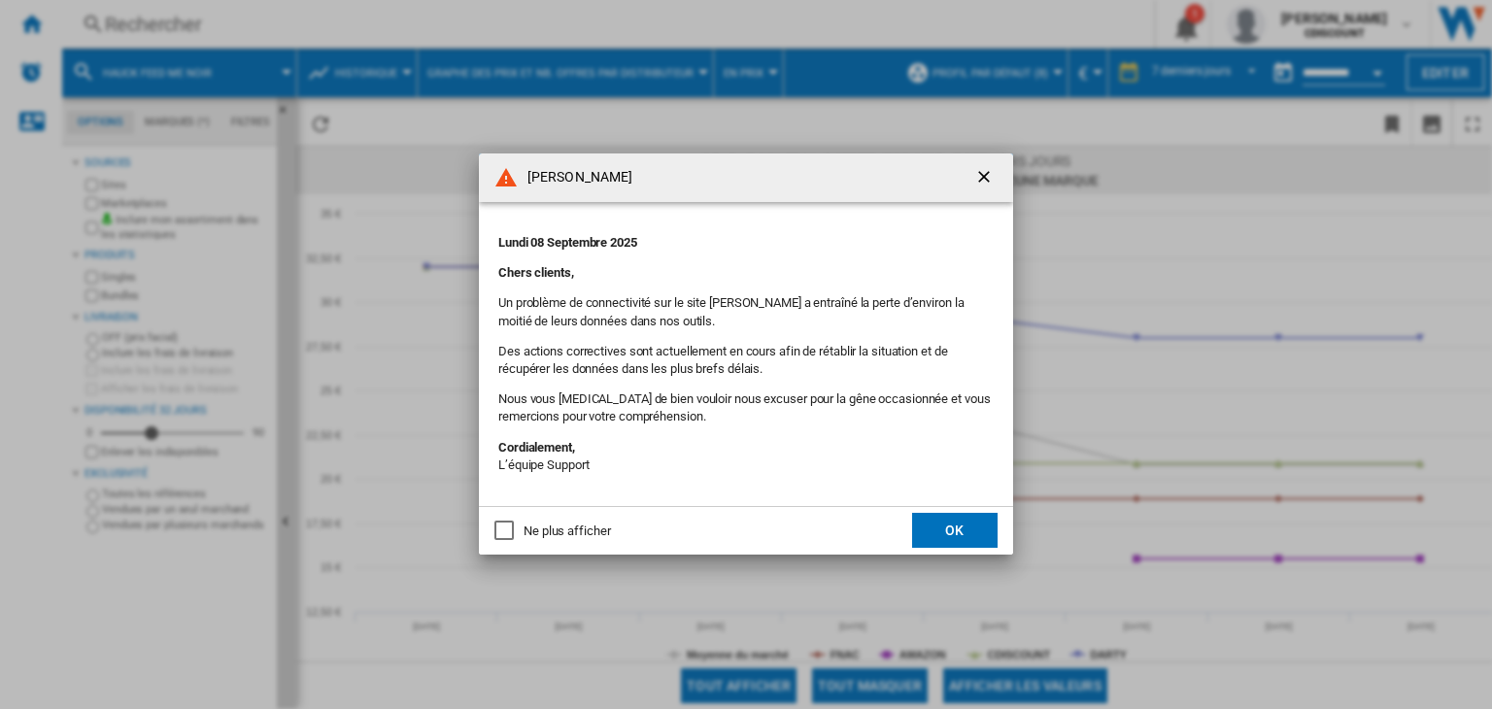
click at [941, 523] on button "OK" at bounding box center [955, 530] width 86 height 35
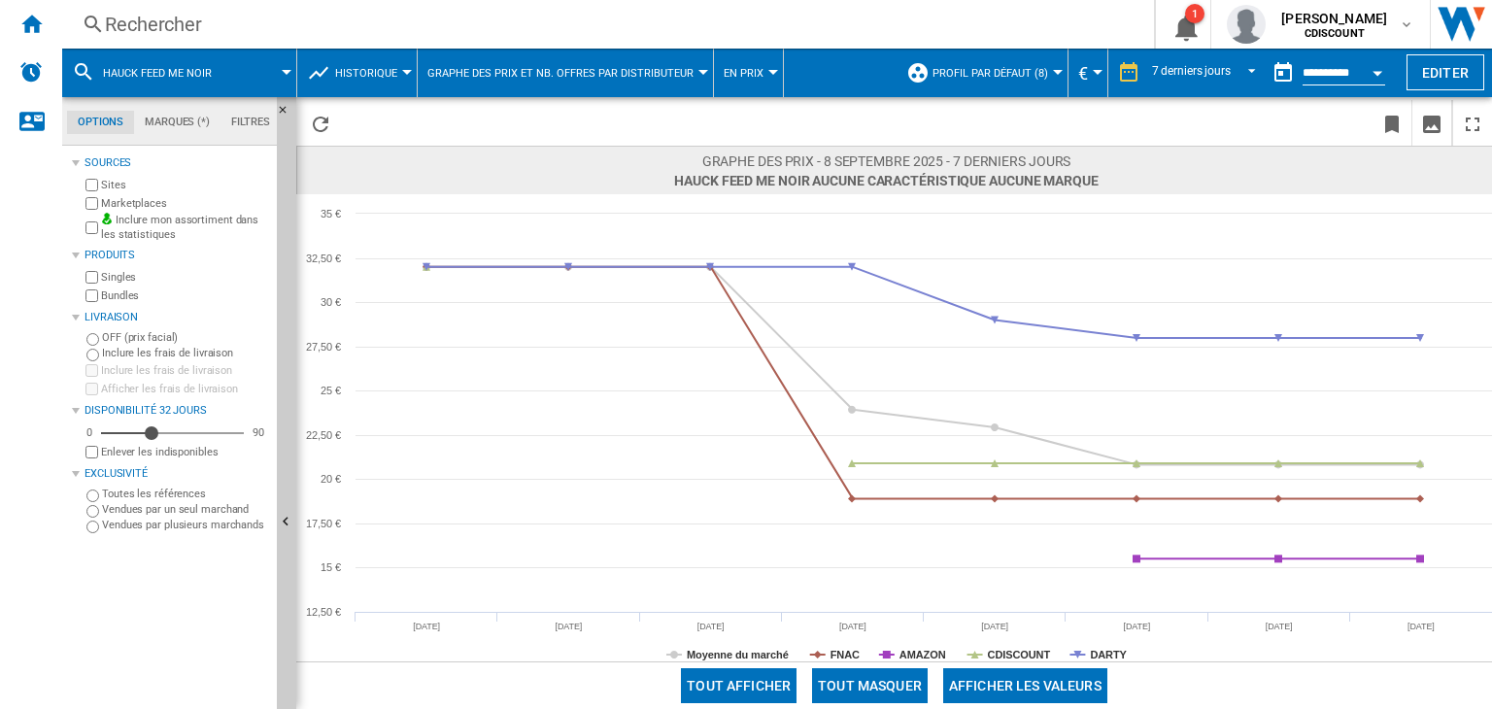
click at [134, 32] on div "Rechercher" at bounding box center [604, 24] width 999 height 27
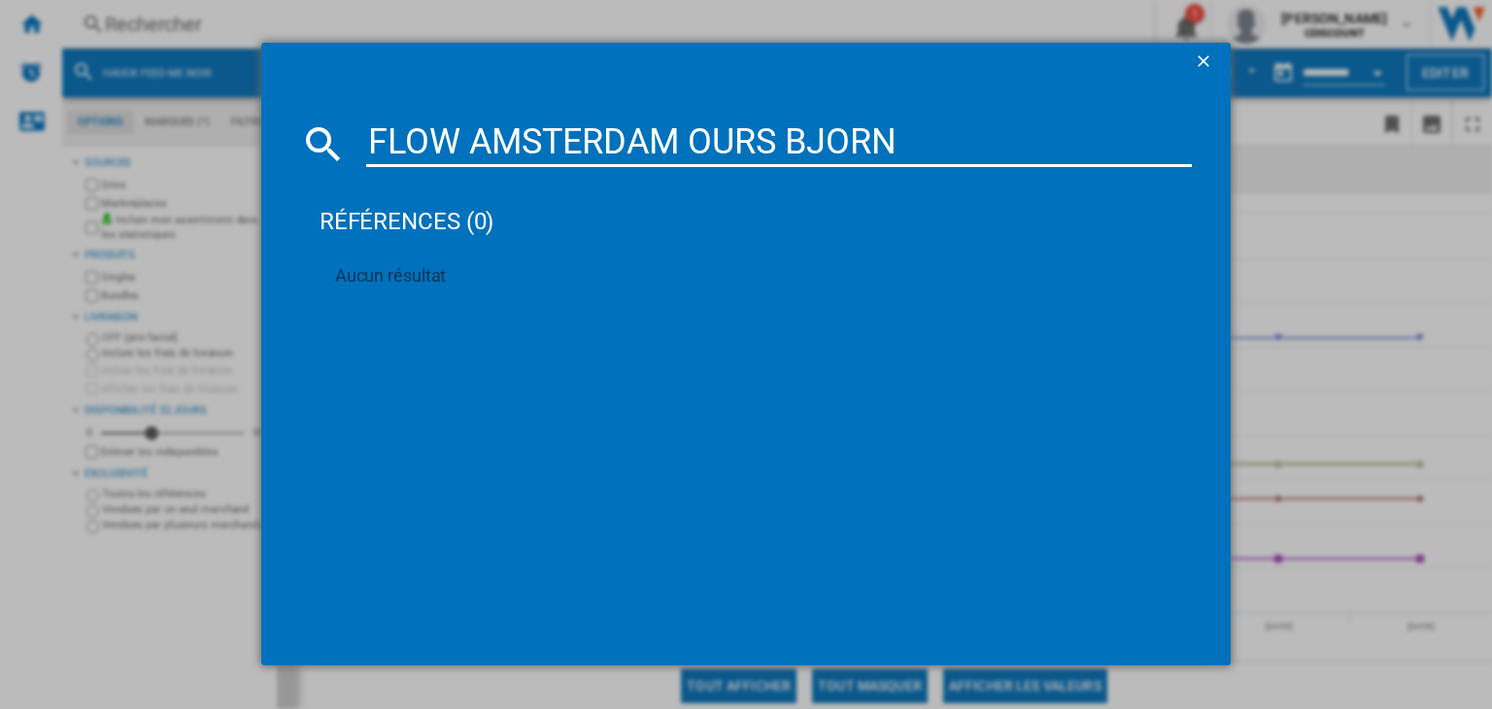
drag, startPoint x: 933, startPoint y: 145, endPoint x: 373, endPoint y: 167, distance: 560.1
click at [373, 167] on md-dialog-content "FLOW AMSTERDAM OURS BJORN références (0) Aucun résultat" at bounding box center [746, 374] width 970 height 585
paste input "BABYMOOV YOO GO PLUS HD A014433 VERT"
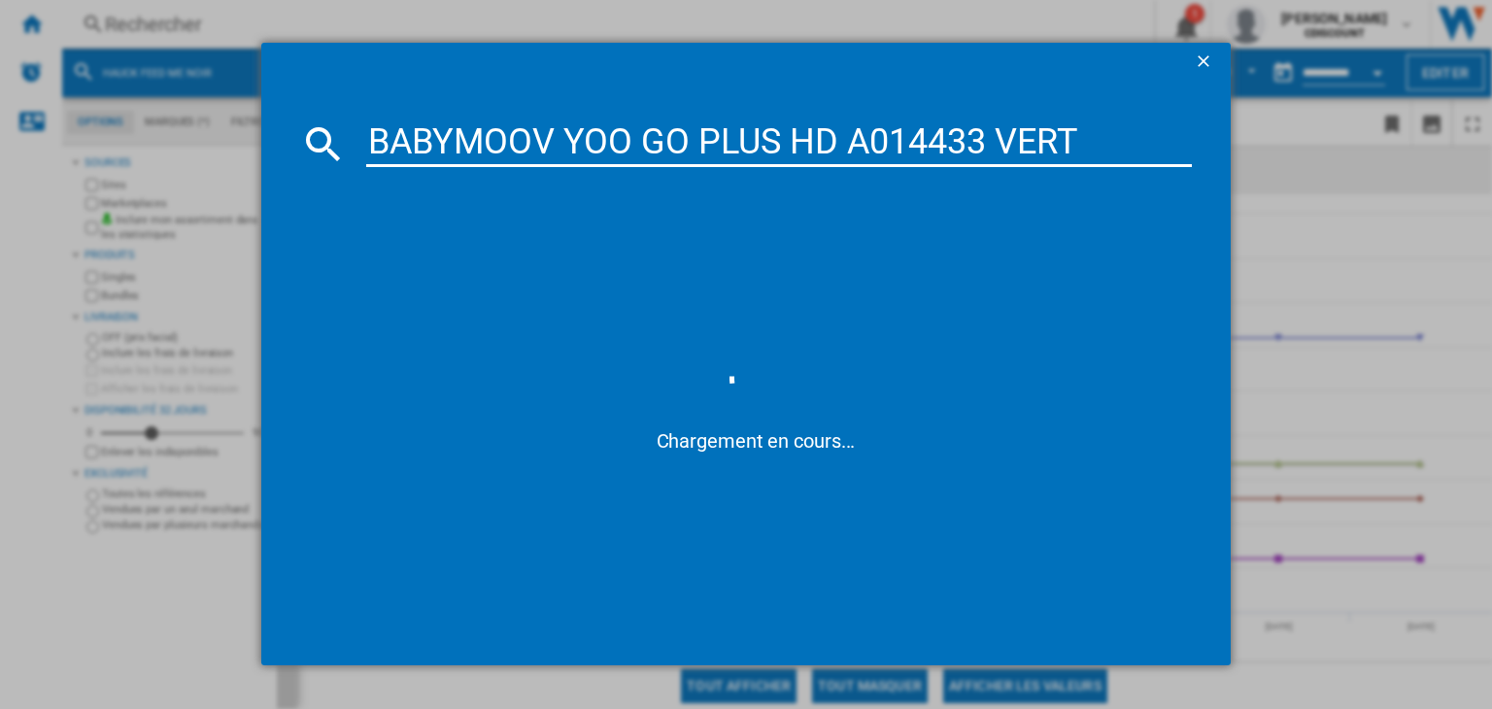
type input "BABYMOOV YOO GO PLUS HD A014433 VERT"
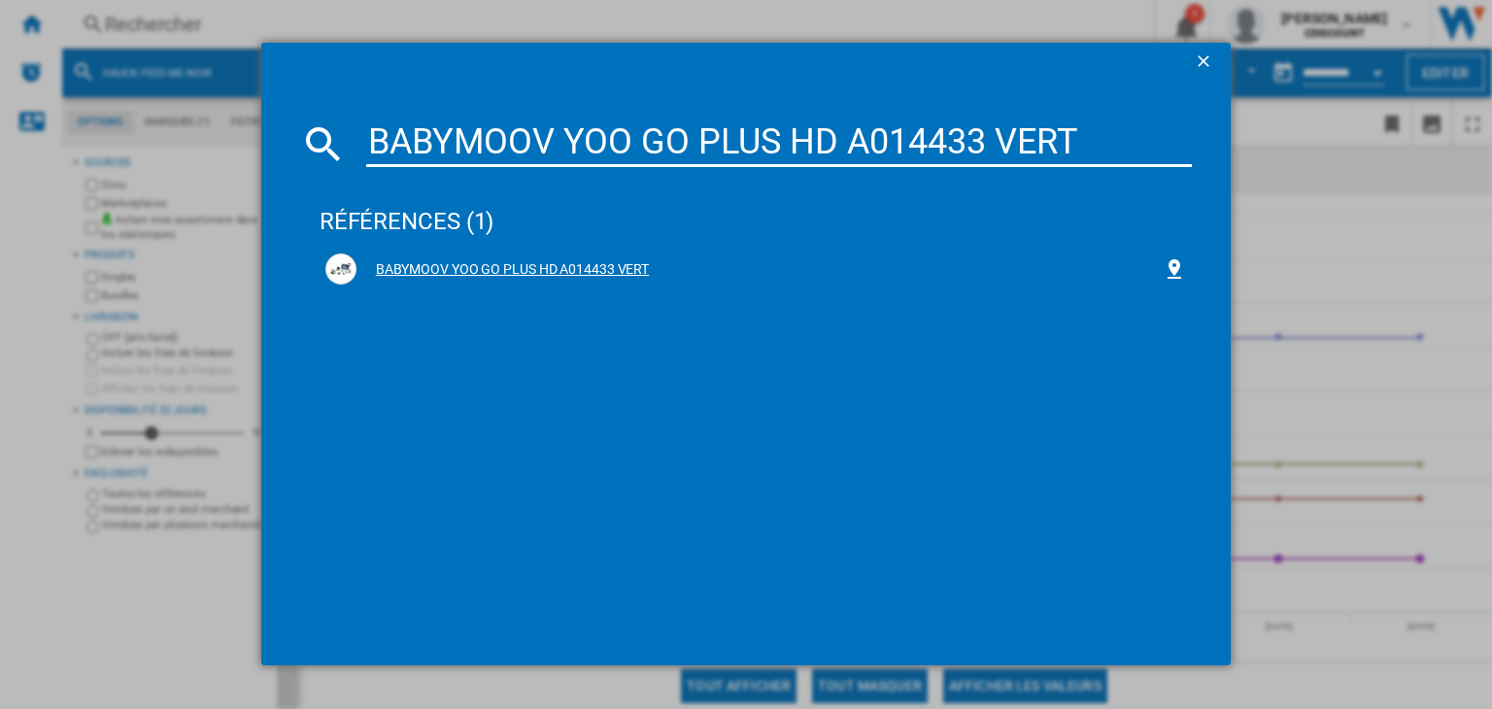
click at [502, 280] on div "BABYMOOV YOO GO PLUS HD A014433 VERT" at bounding box center [756, 269] width 861 height 31
click at [494, 262] on div "BABYMOOV YOO GO PLUS HD A014433 VERT" at bounding box center [760, 269] width 806 height 19
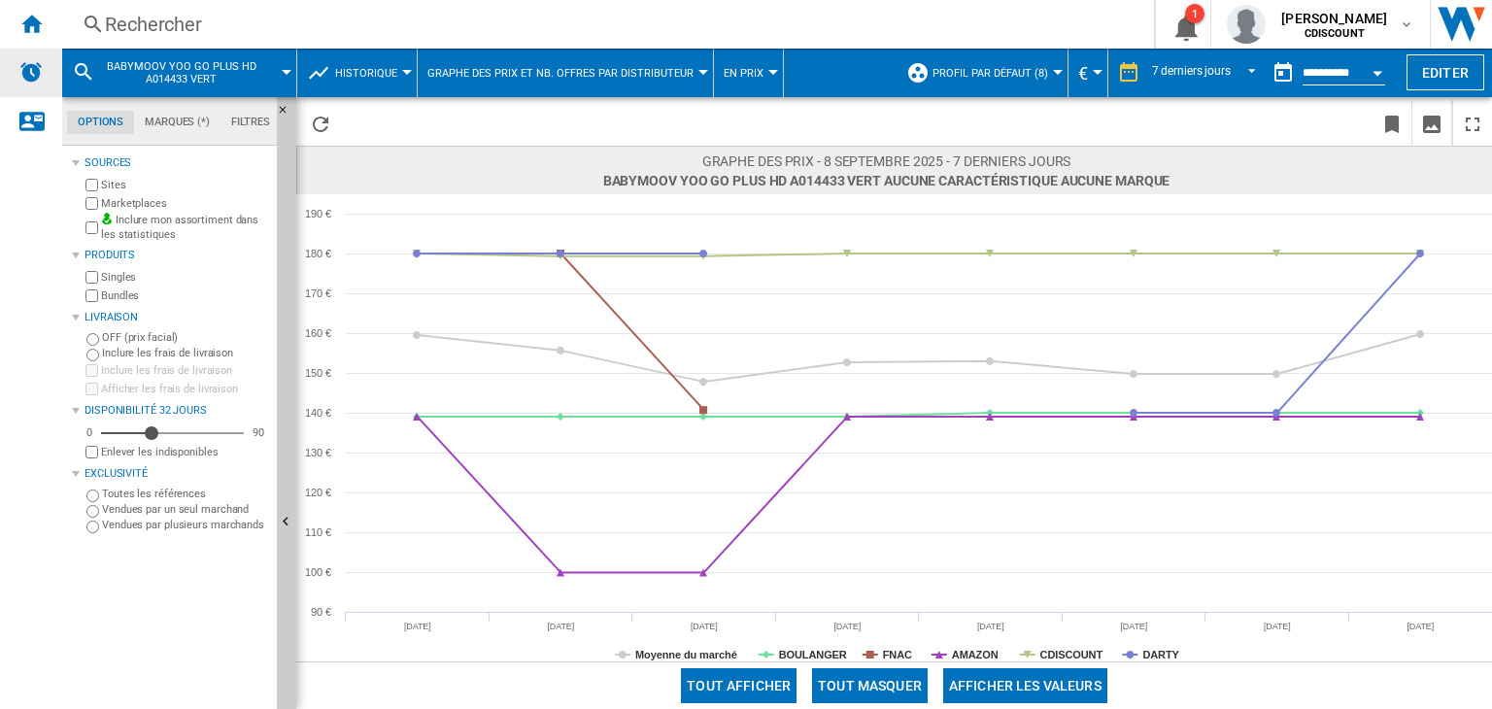
click at [30, 77] on img "Alertes" at bounding box center [30, 71] width 23 height 23
click at [46, 24] on div "Accueil" at bounding box center [31, 24] width 62 height 49
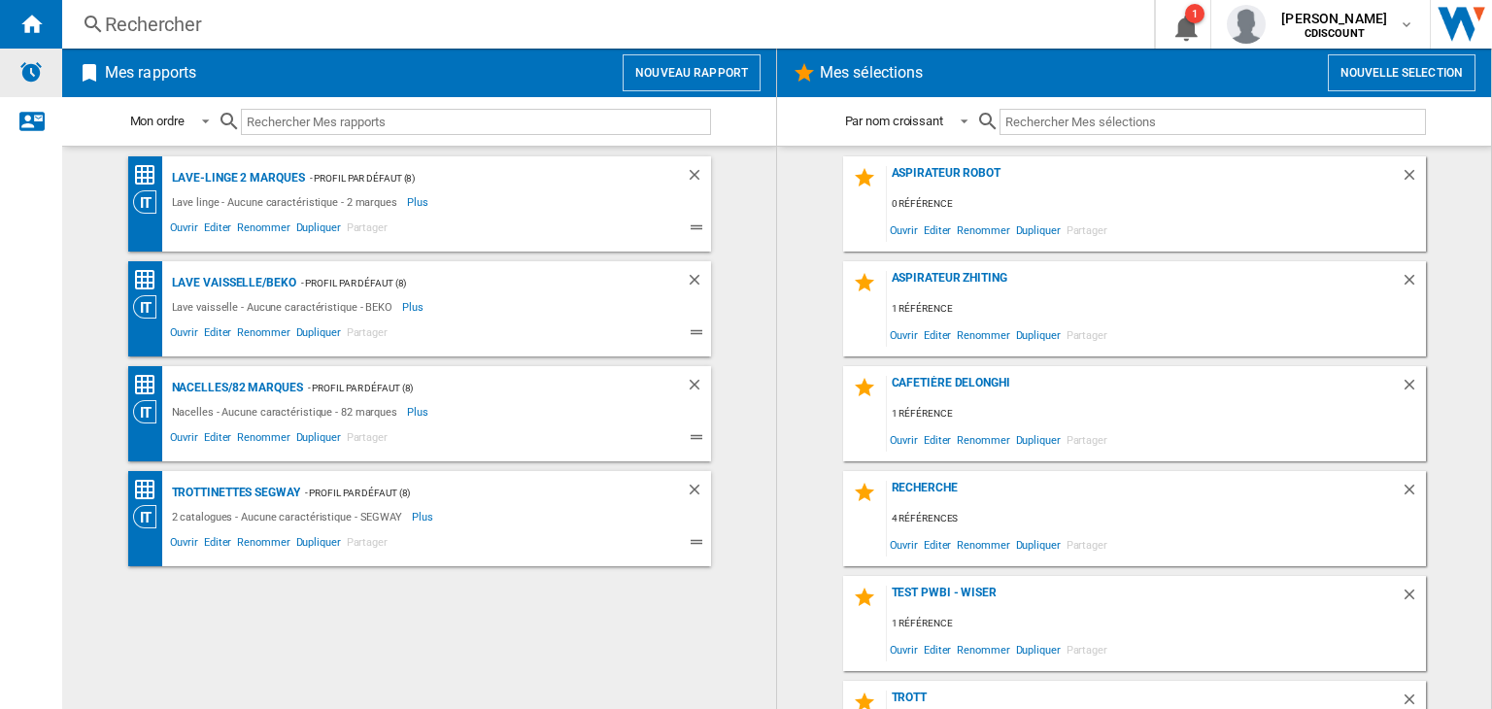
click at [31, 67] on img "Alertes" at bounding box center [30, 71] width 23 height 23
